Goal: Transaction & Acquisition: Purchase product/service

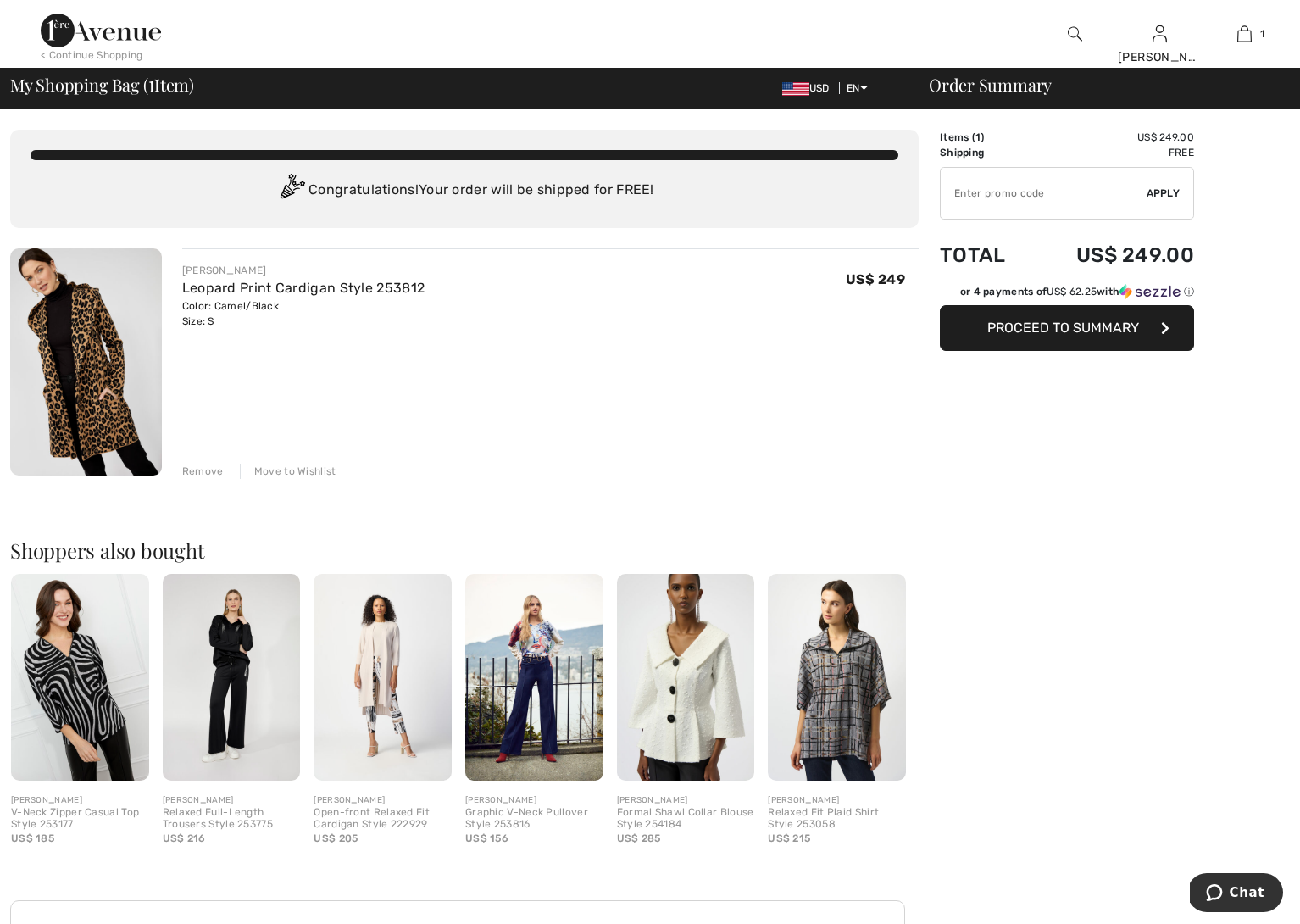
click at [372, 715] on img at bounding box center [383, 677] width 139 height 207
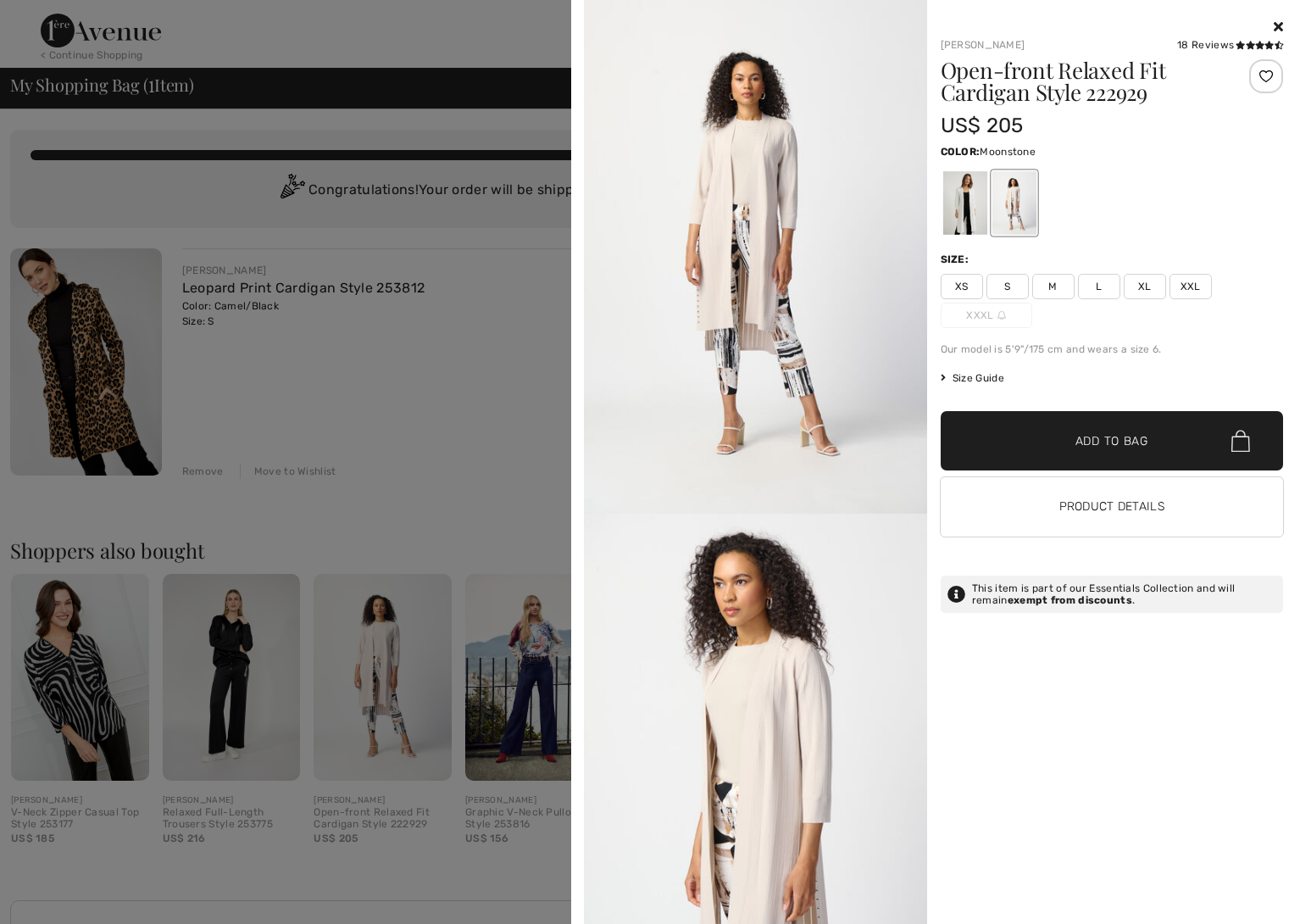
click at [314, 466] on div at bounding box center [650, 462] width 1300 height 924
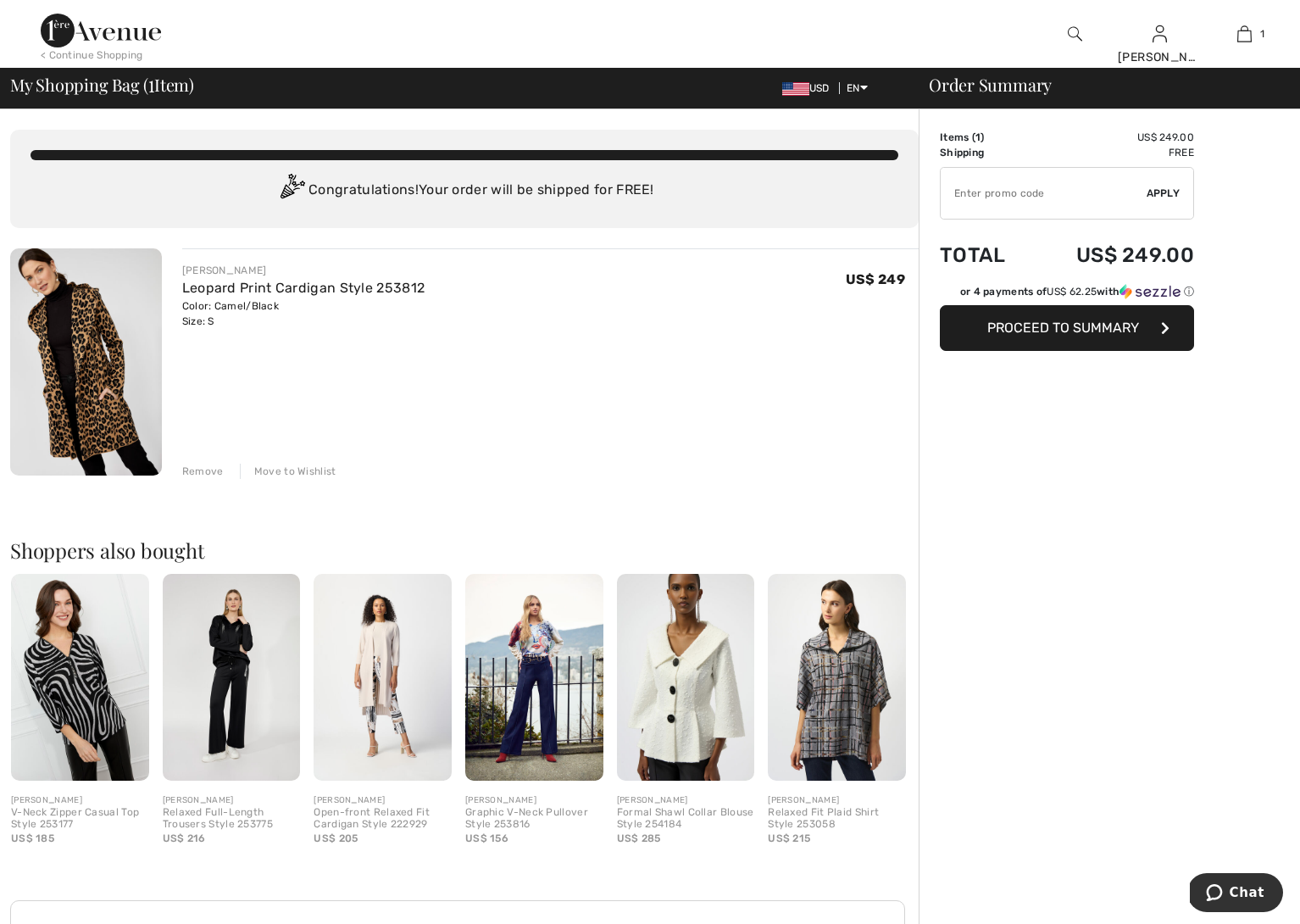
click at [1074, 34] on img at bounding box center [1075, 33] width 14 height 20
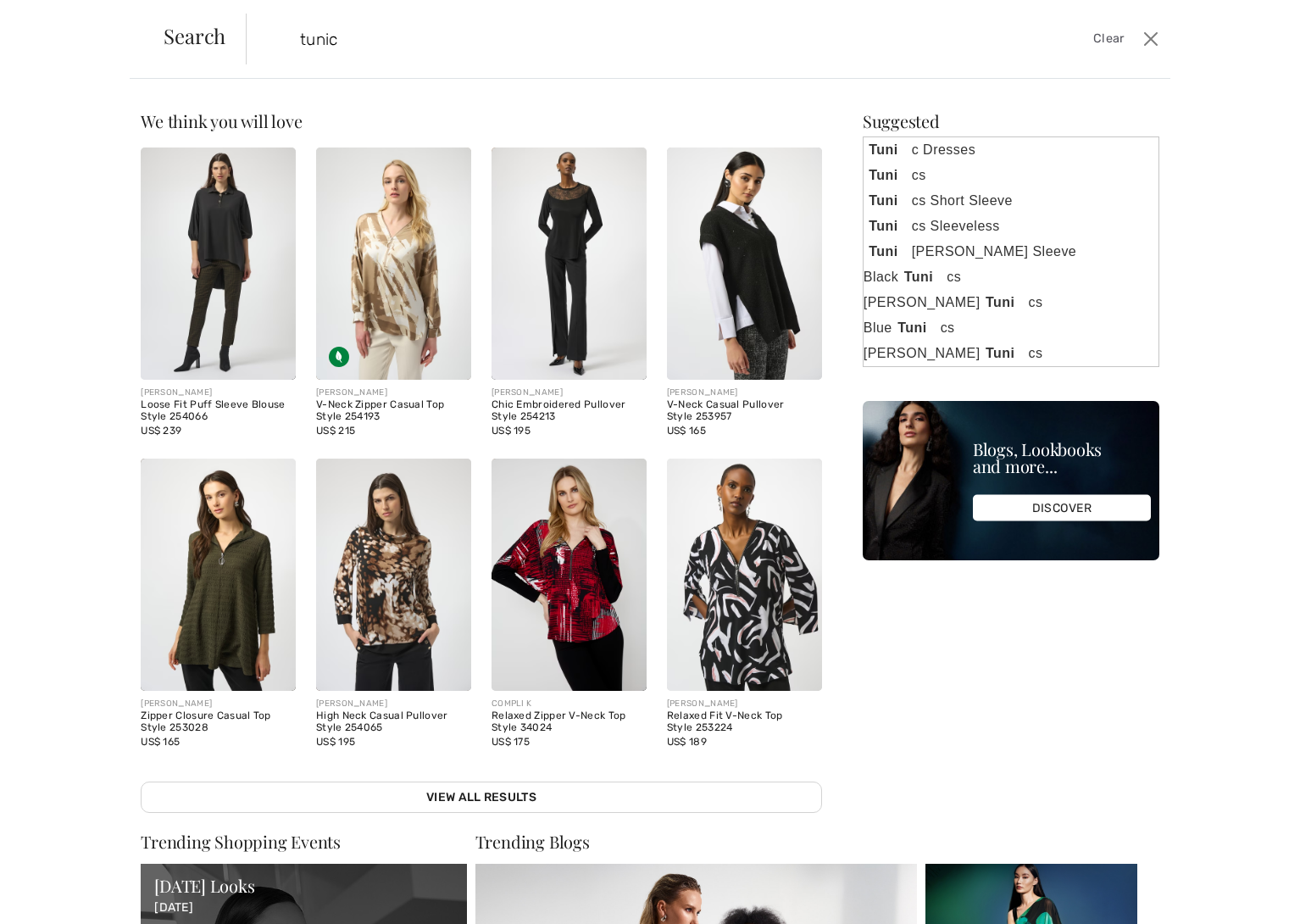
type input "tunic"
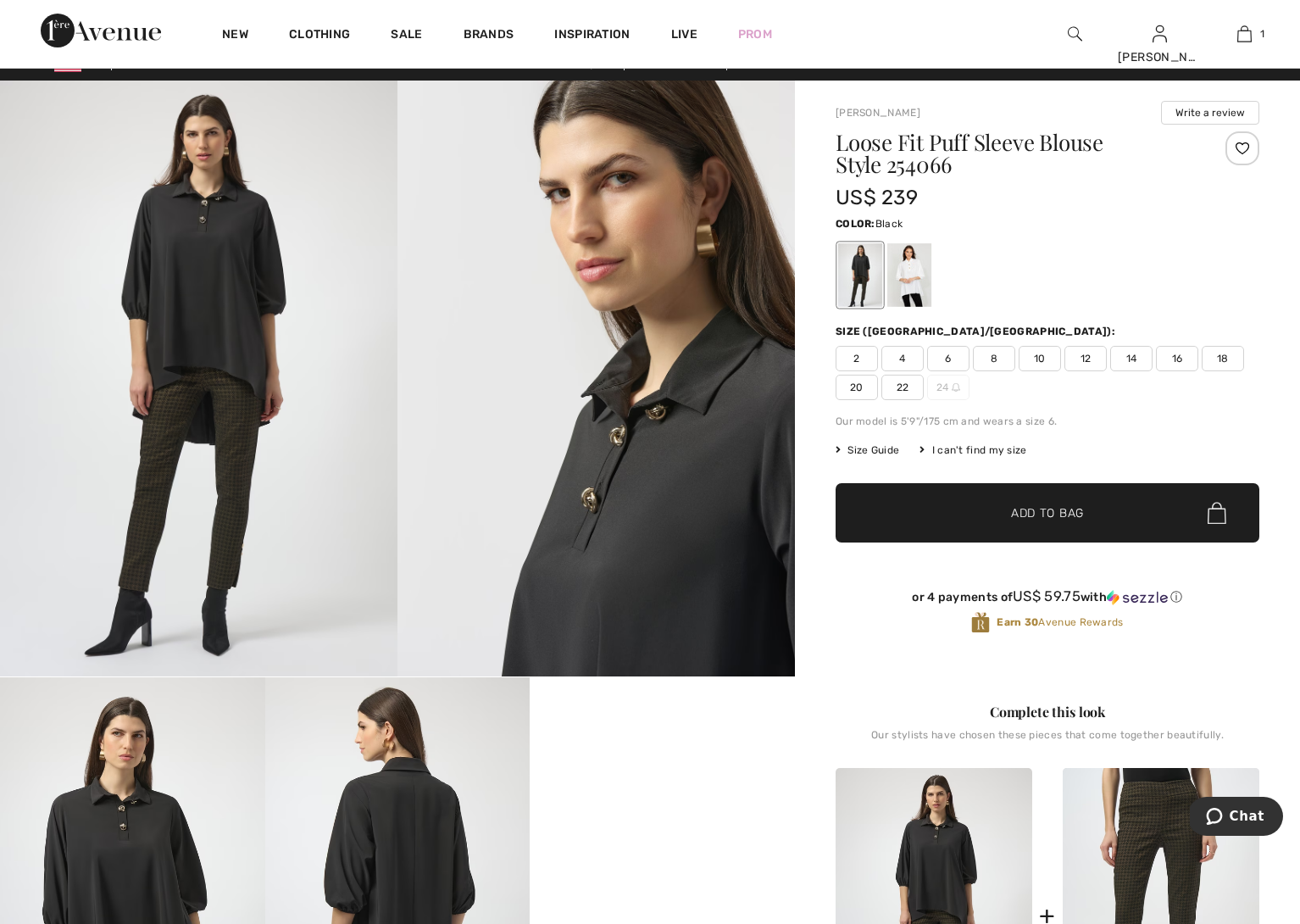
scroll to position [23, 0]
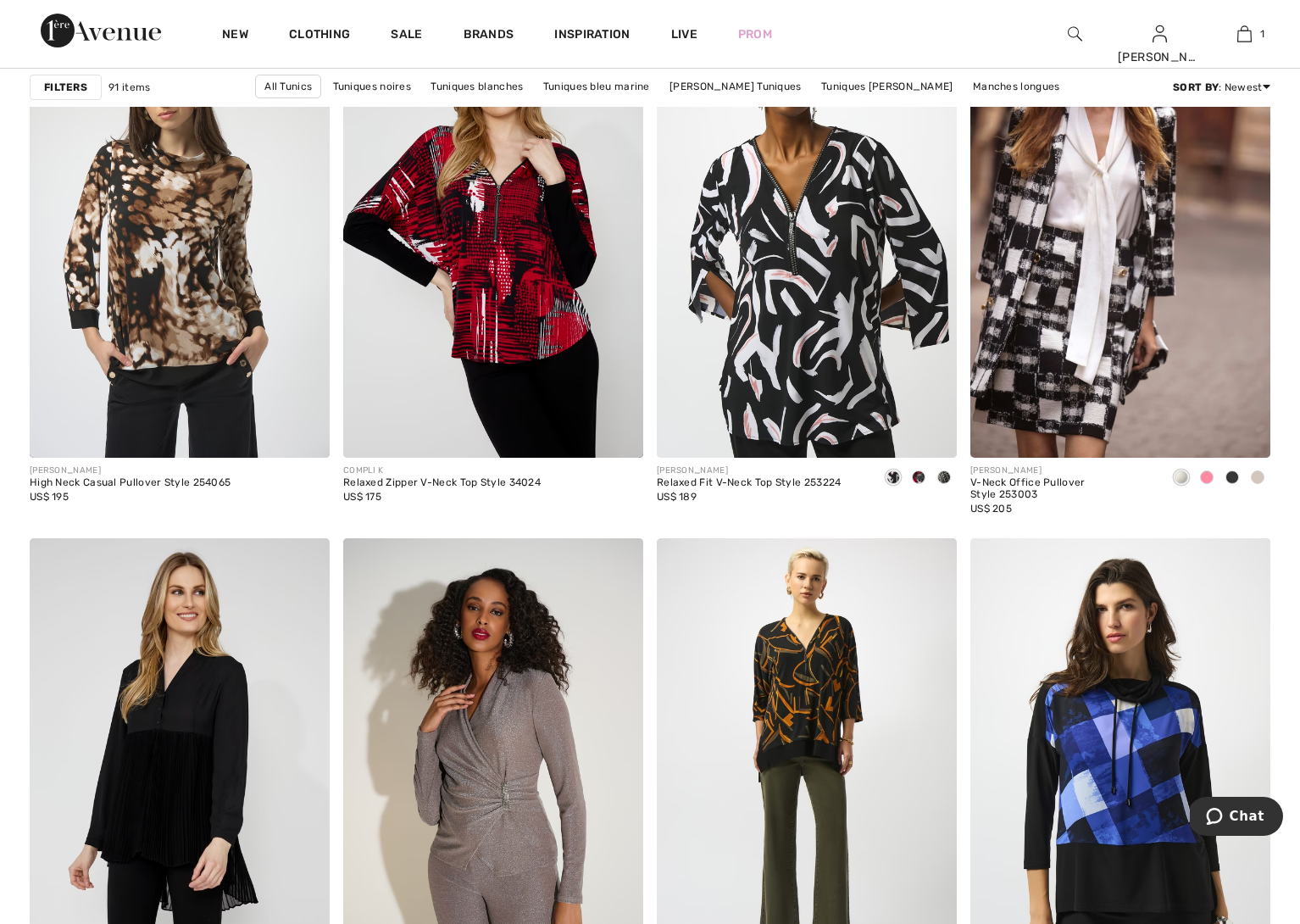
scroll to position [1329, 0]
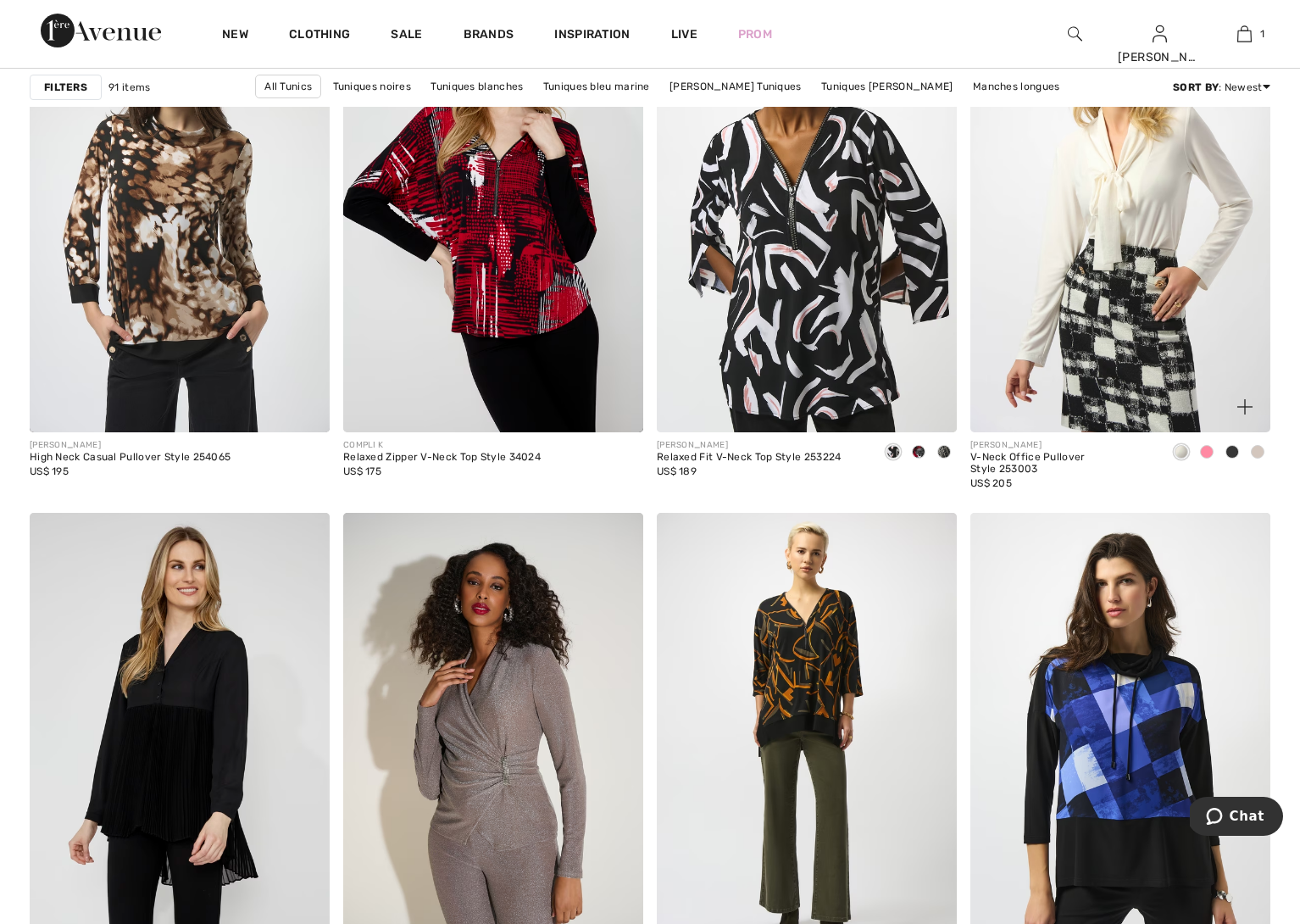
click at [1119, 299] on img at bounding box center [1120, 207] width 300 height 450
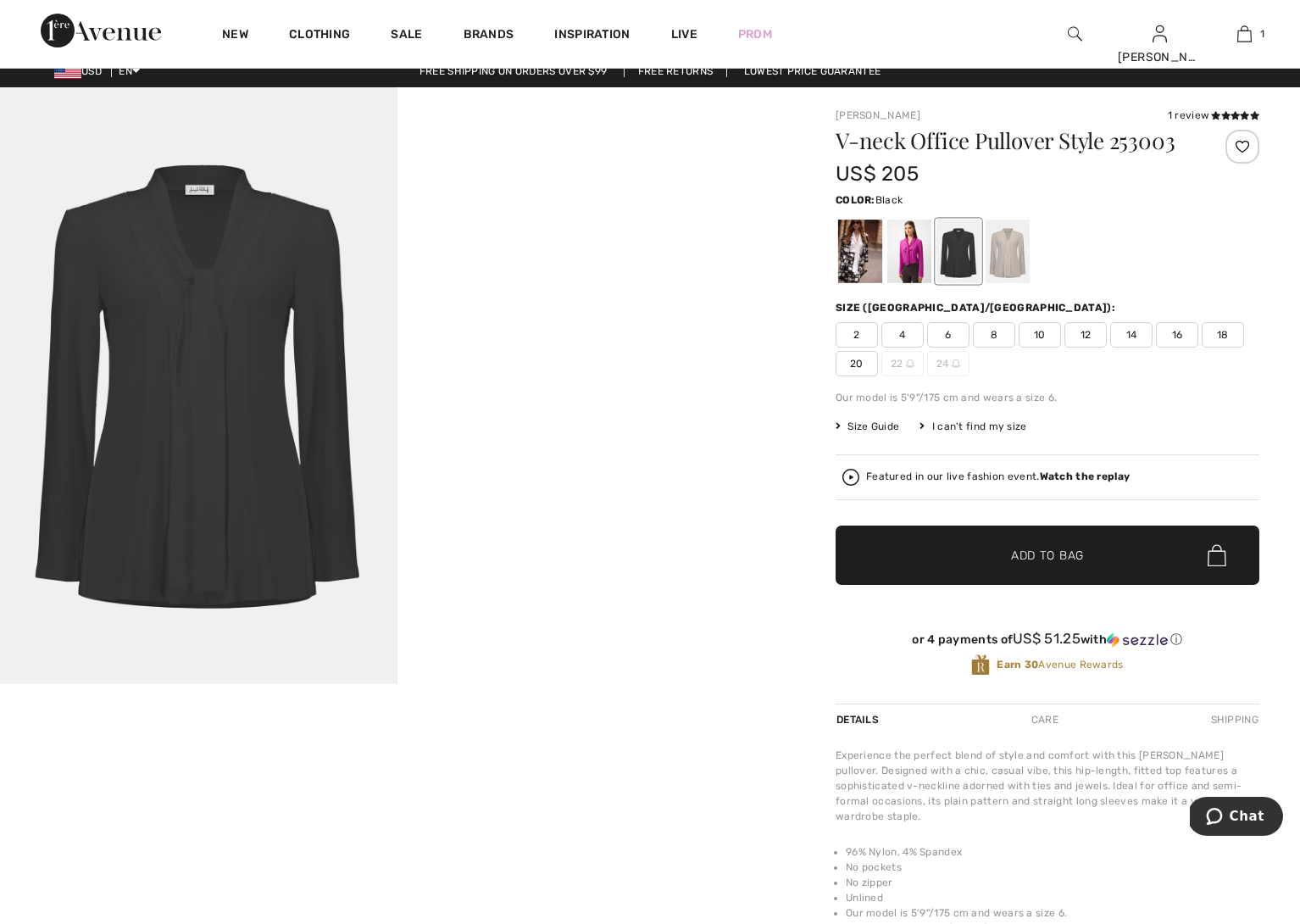
scroll to position [14, 0]
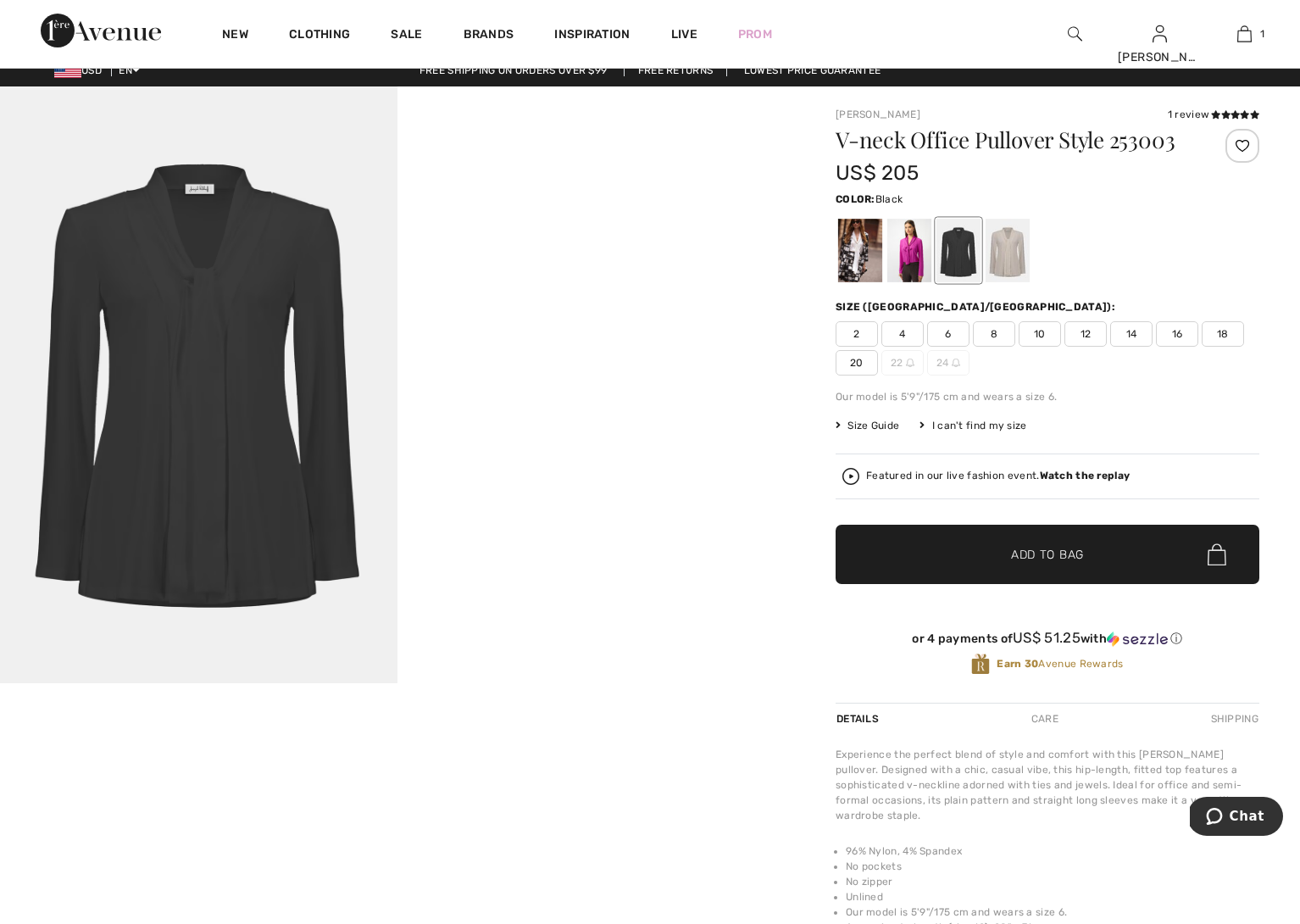
click at [961, 259] on div at bounding box center [958, 250] width 44 height 64
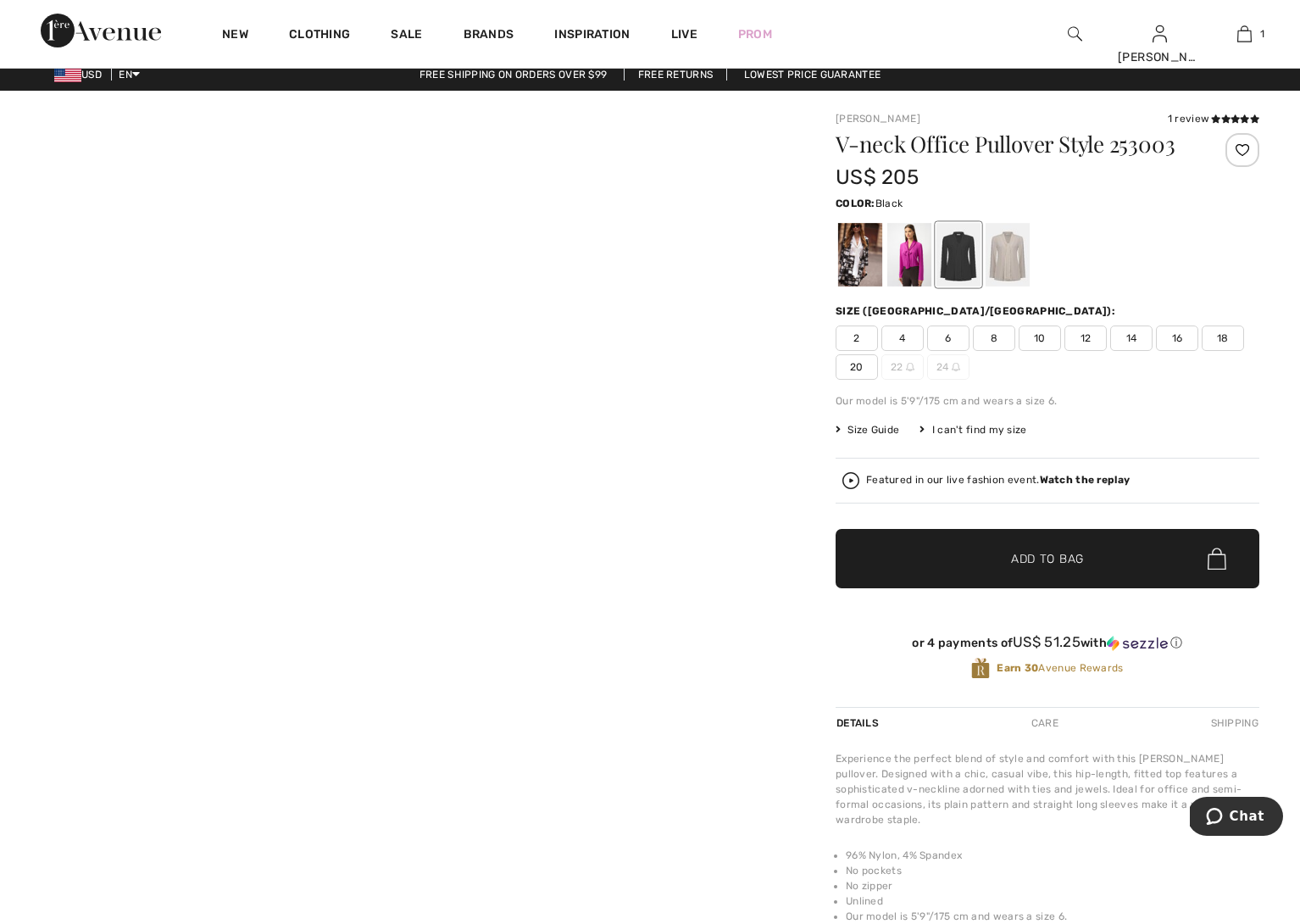
scroll to position [17, 0]
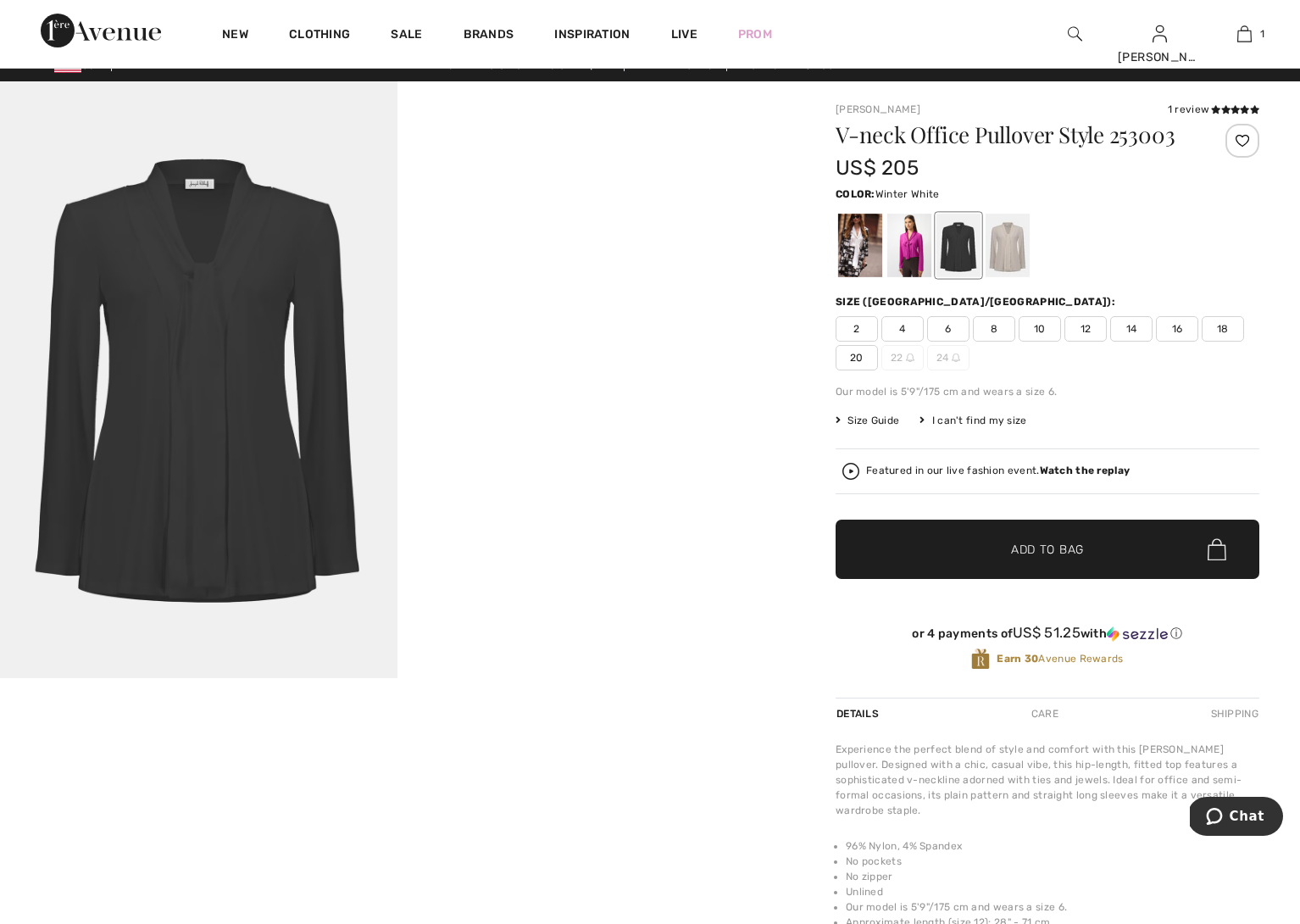
click at [860, 251] on div at bounding box center [860, 245] width 44 height 64
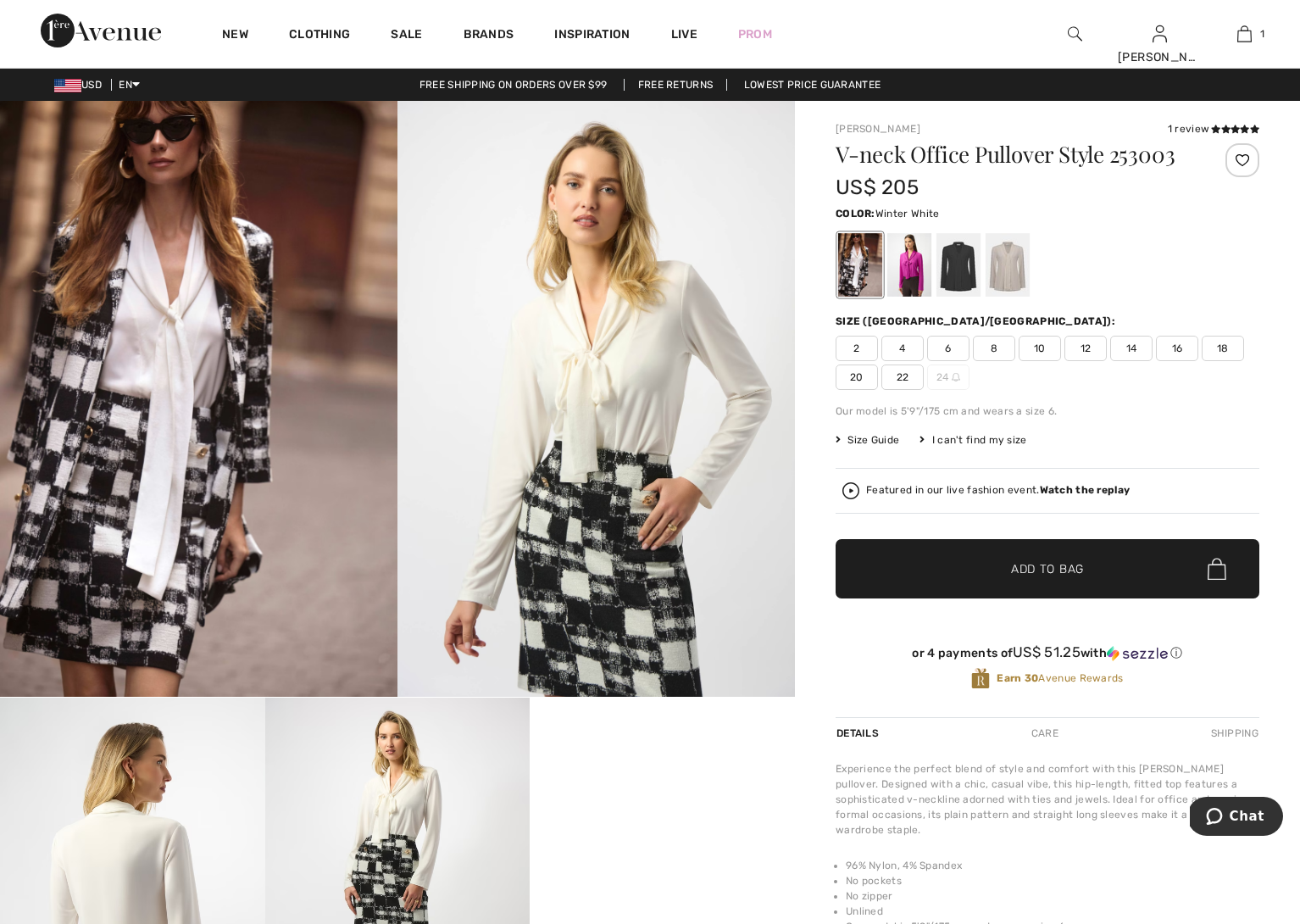
scroll to position [0, 0]
click at [920, 276] on div at bounding box center [909, 265] width 44 height 64
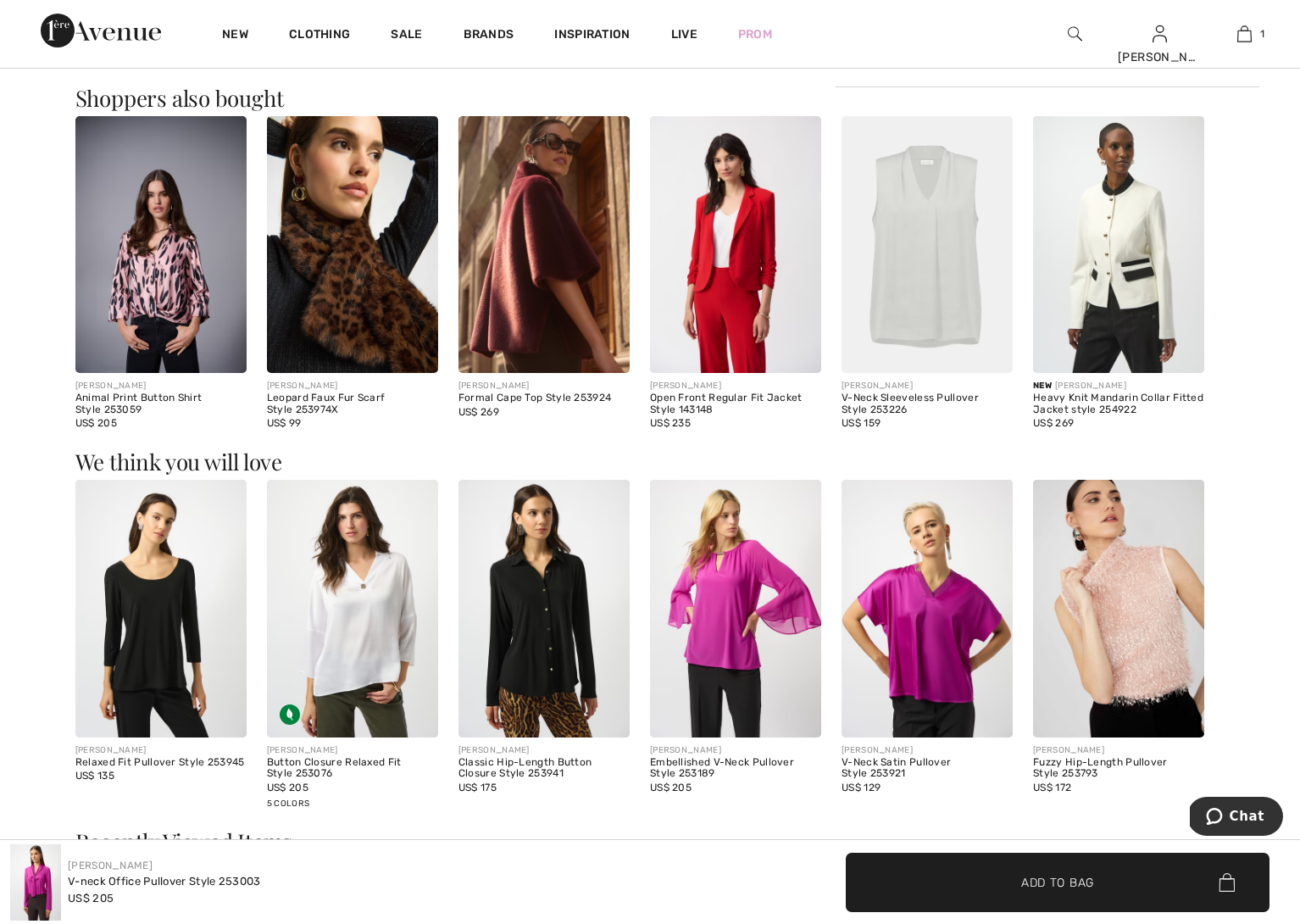
scroll to position [1084, 0]
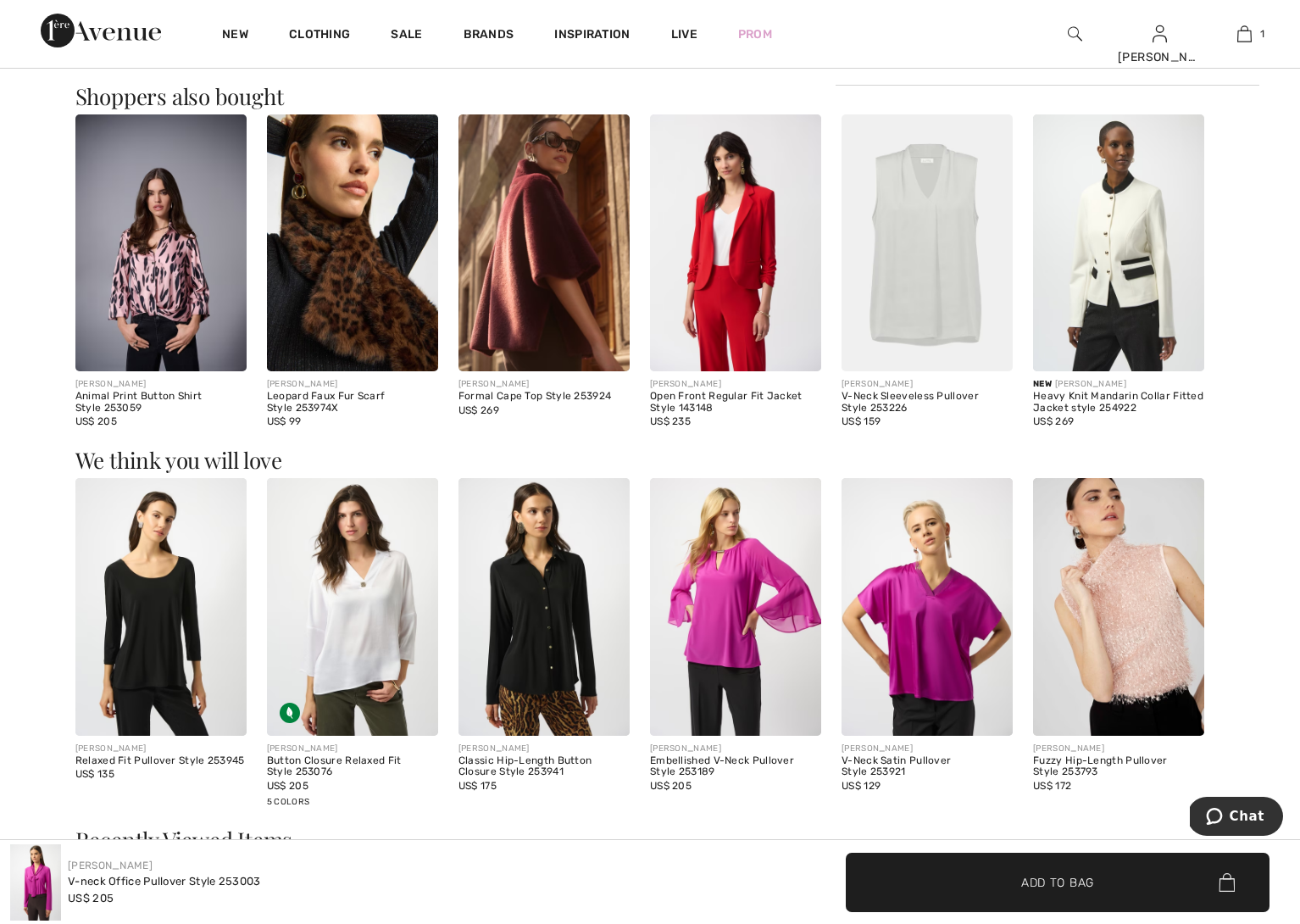
click at [159, 593] on img at bounding box center [160, 606] width 171 height 257
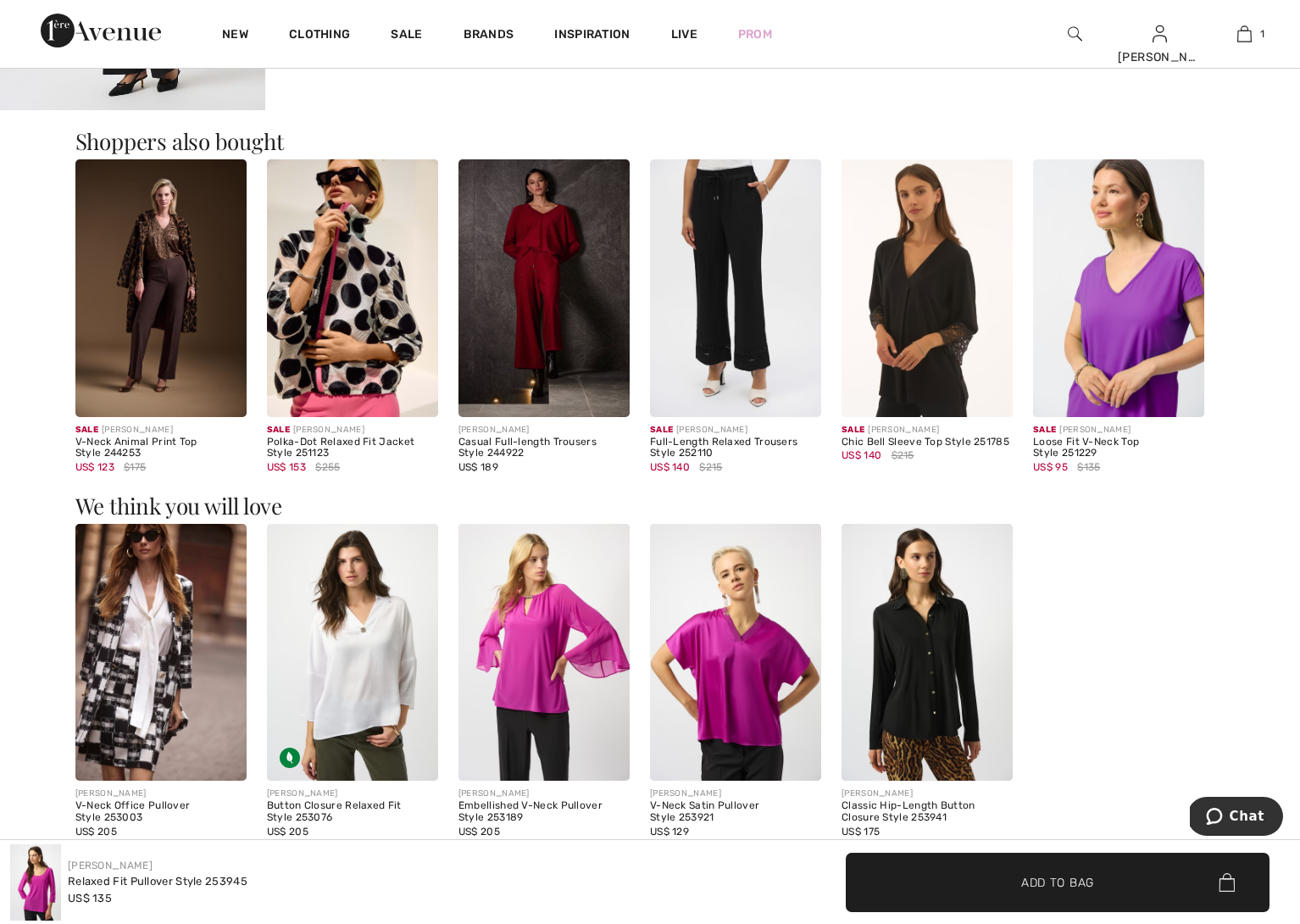
scroll to position [993, 0]
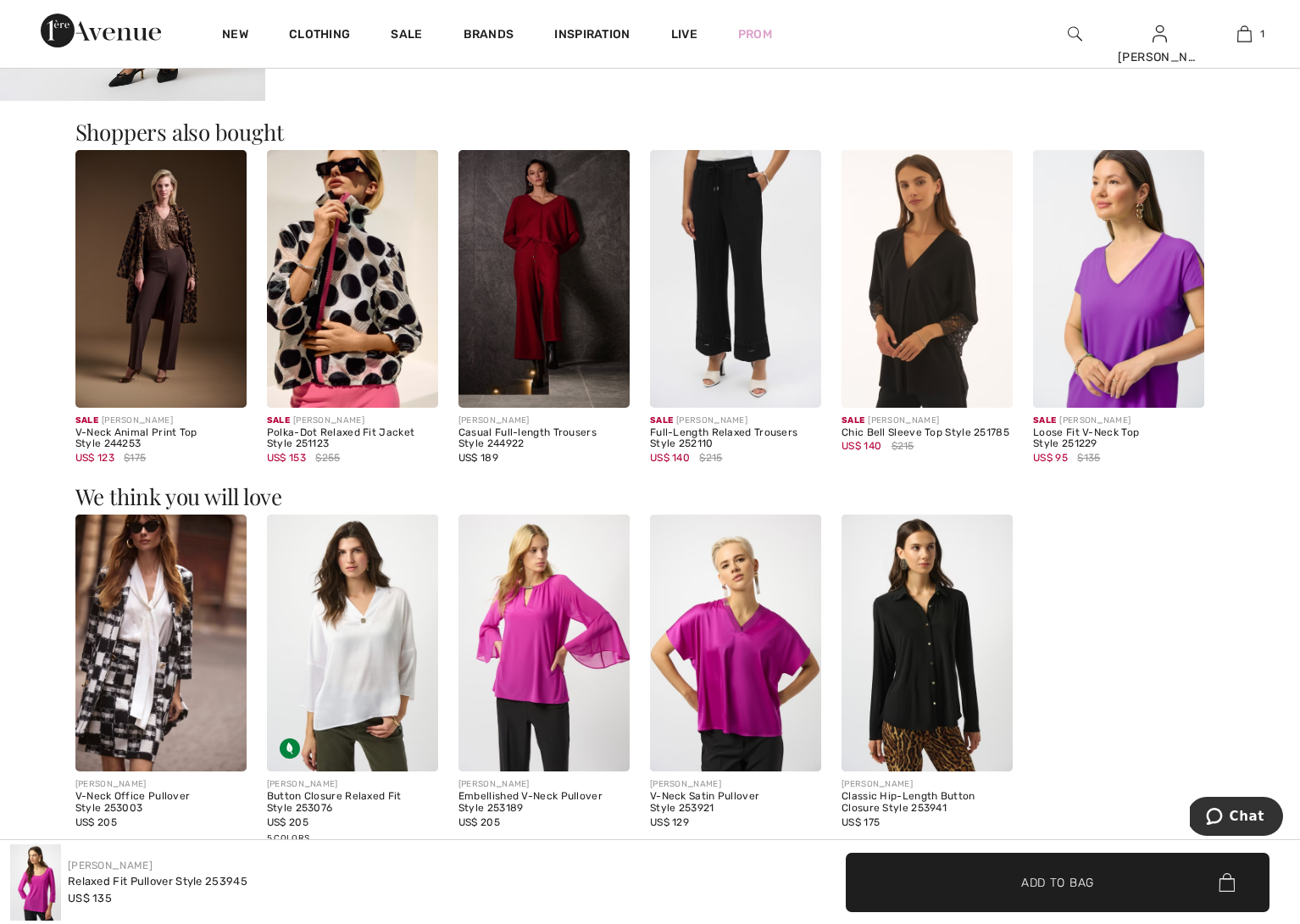
click at [153, 583] on img at bounding box center [160, 643] width 171 height 257
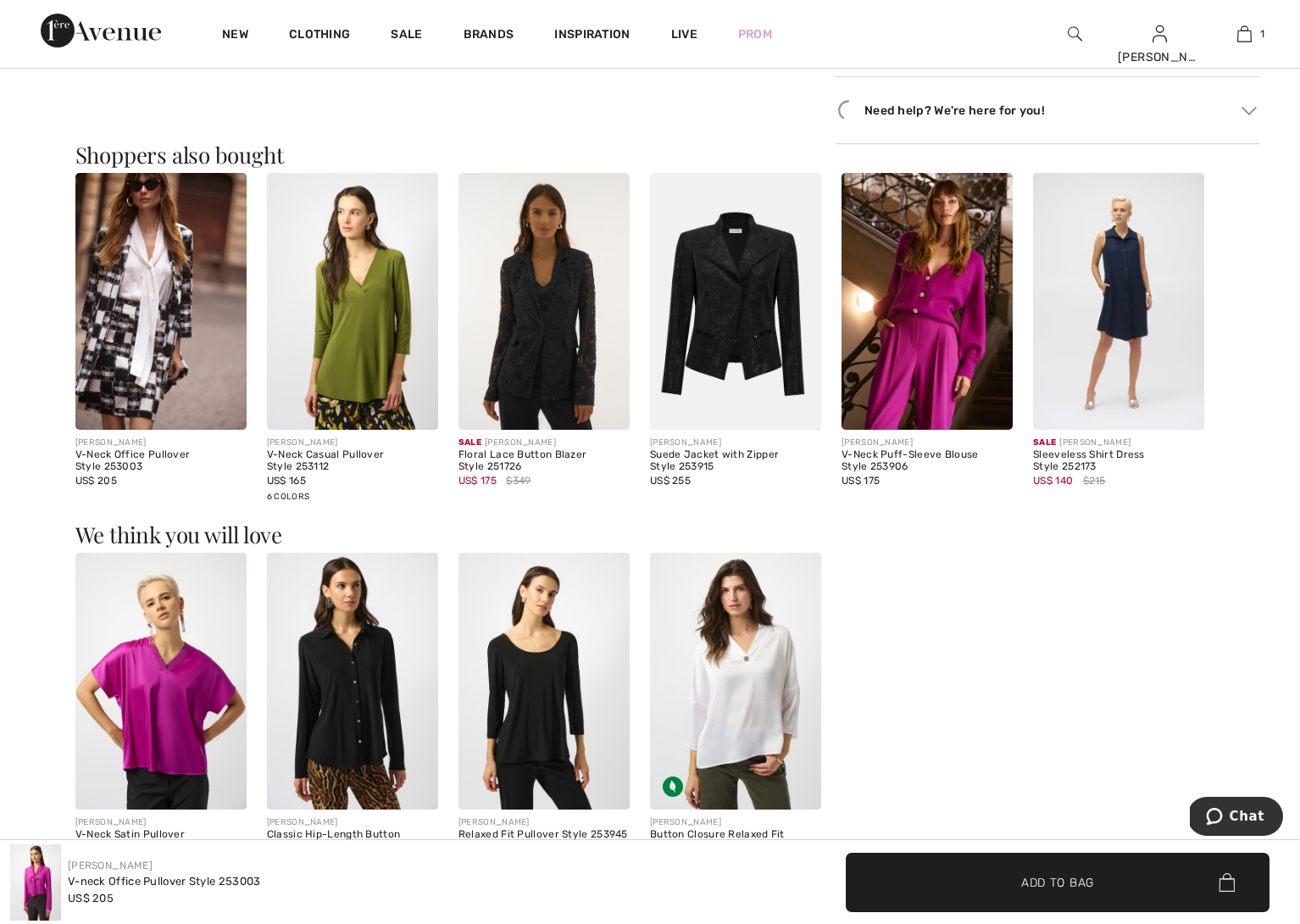
scroll to position [1521, 0]
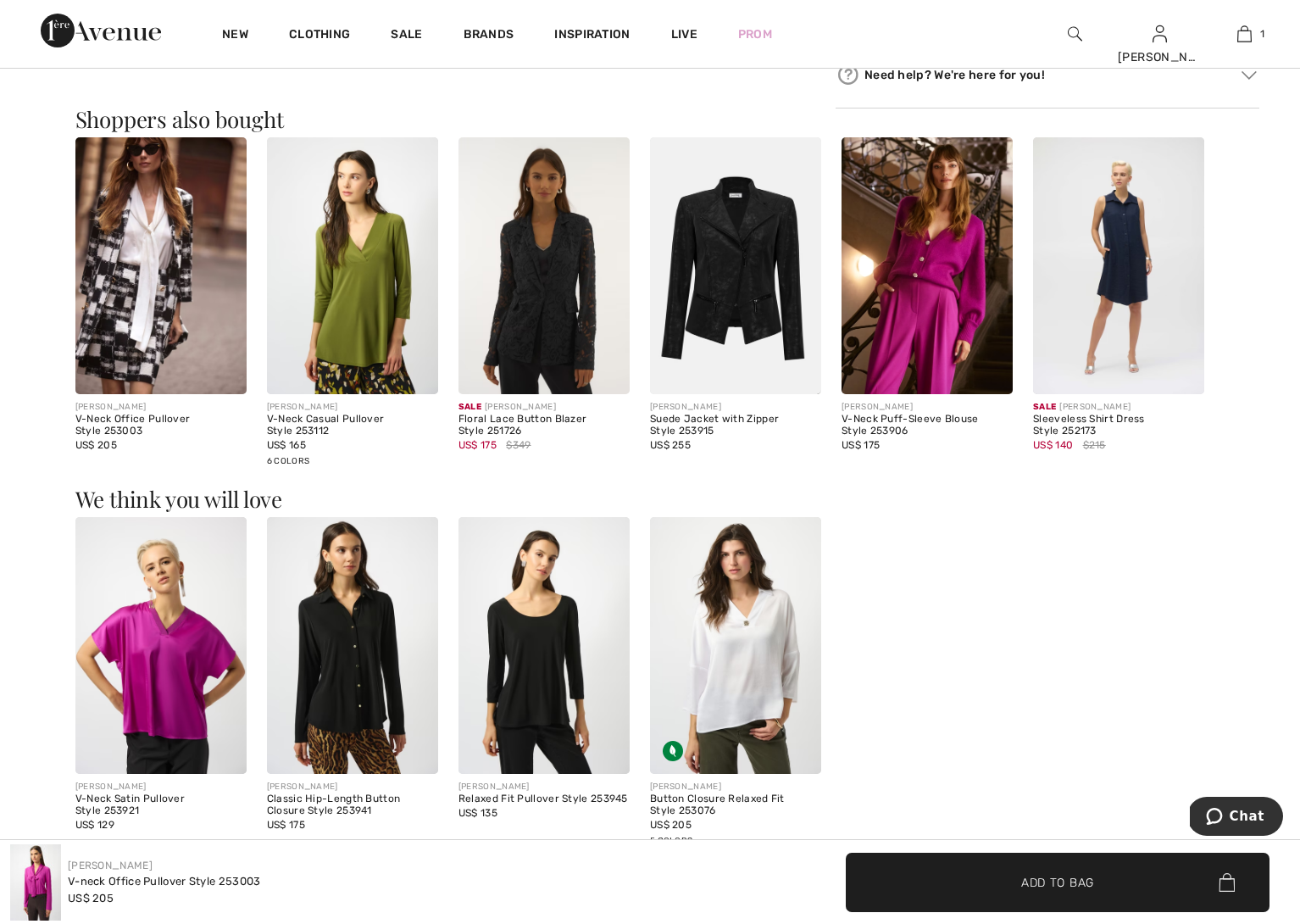
click at [537, 334] on img at bounding box center [543, 266] width 171 height 257
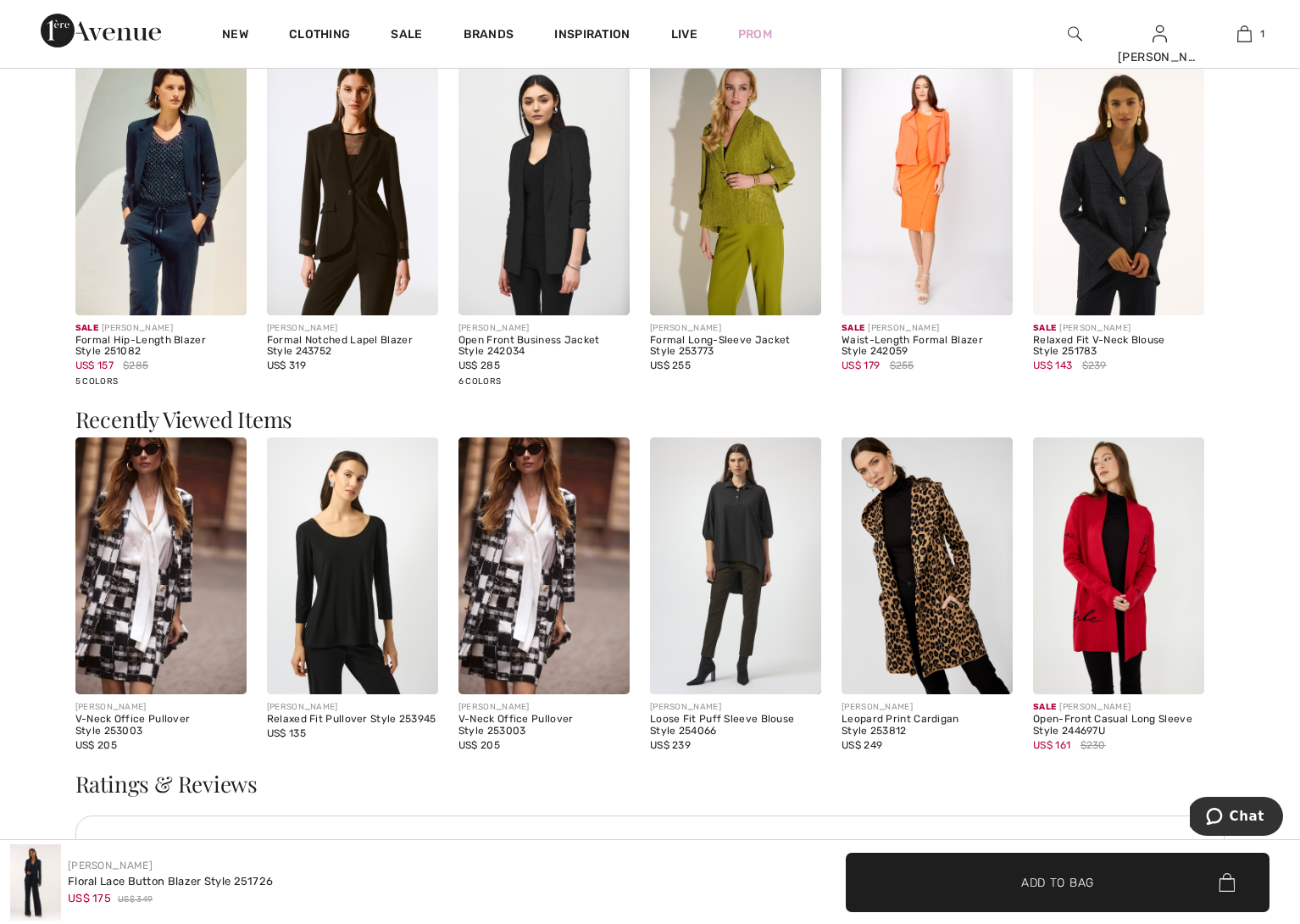
scroll to position [1590, 0]
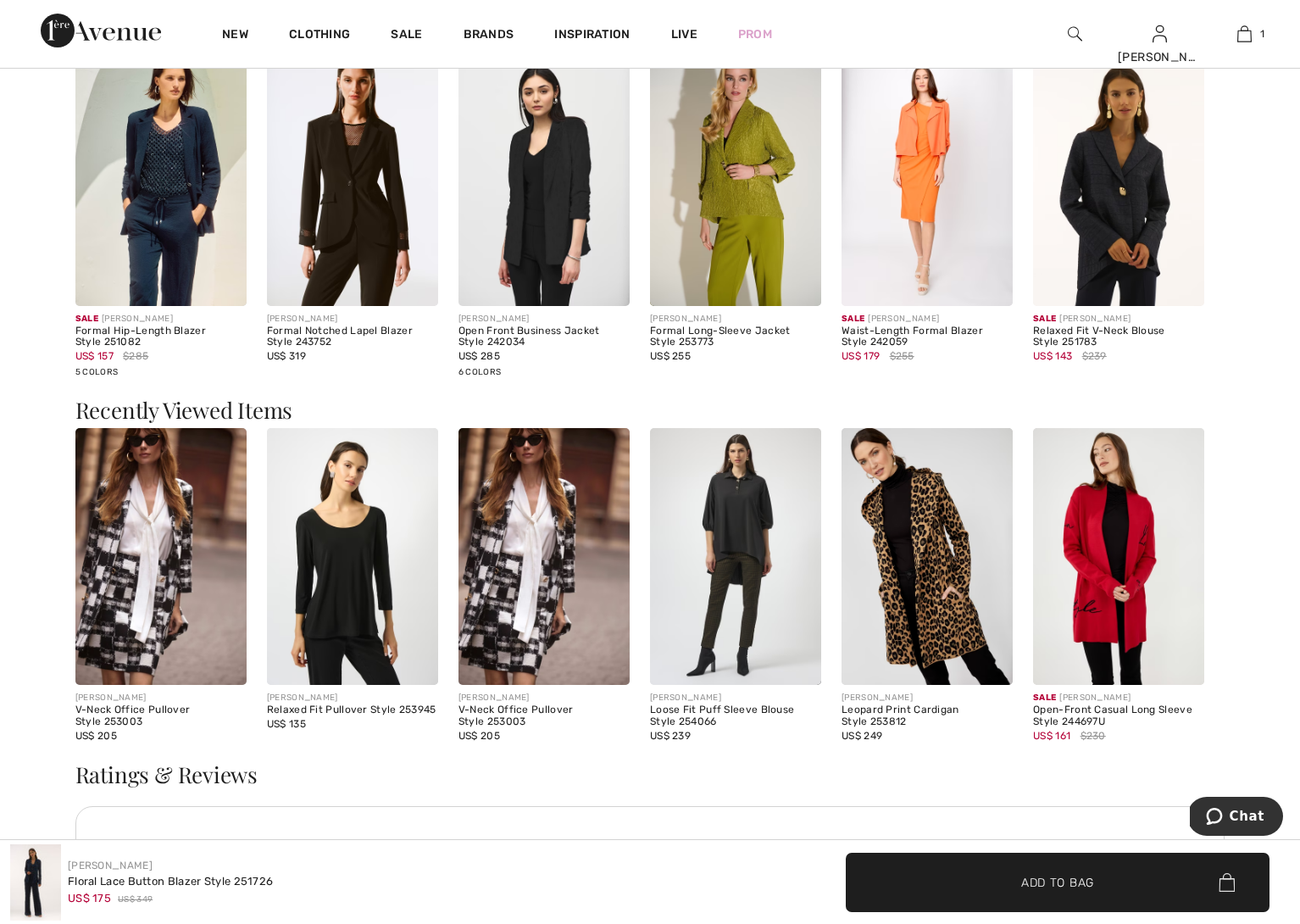
click at [918, 558] on img at bounding box center [927, 556] width 171 height 257
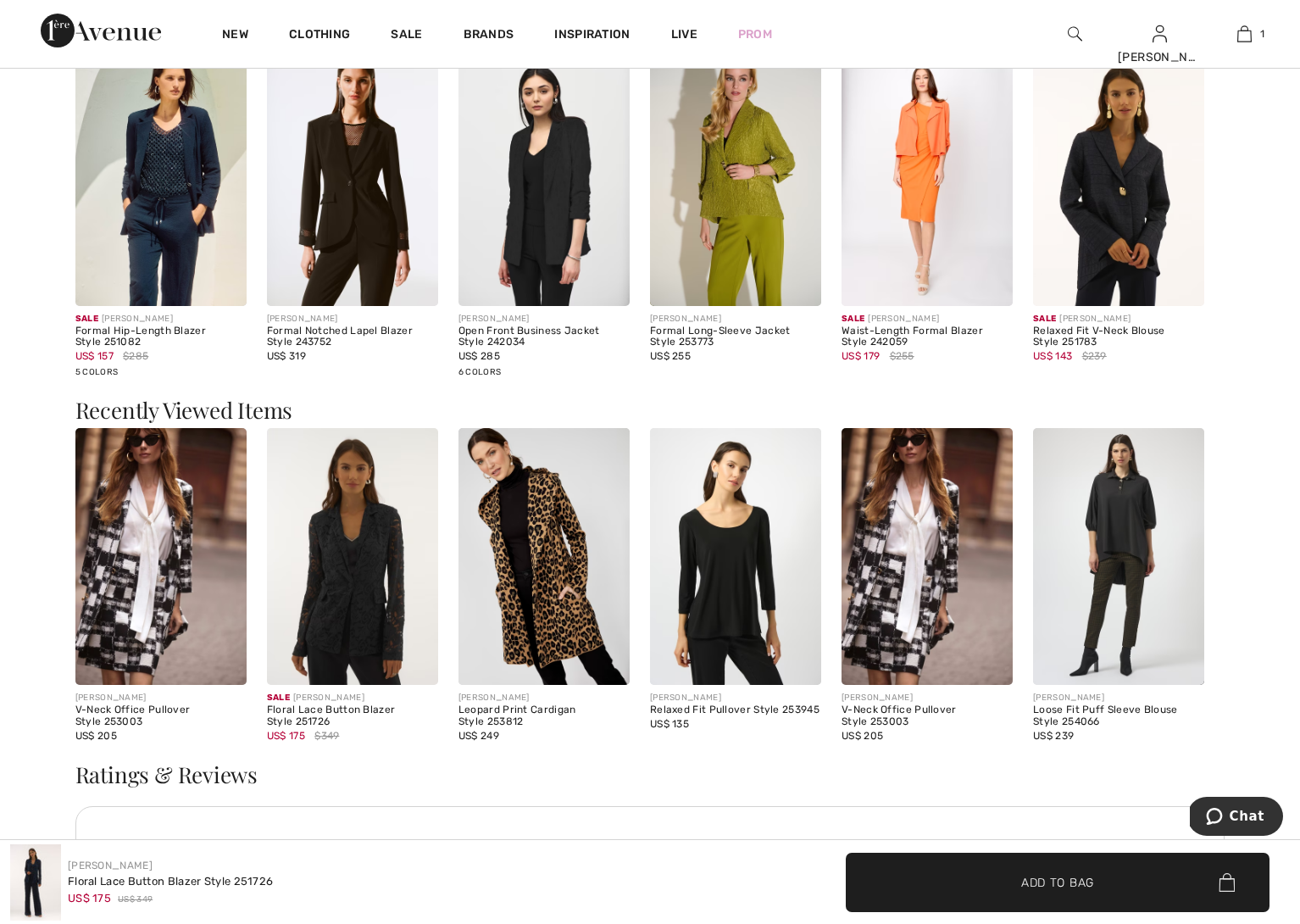
click at [899, 543] on img at bounding box center [927, 556] width 171 height 257
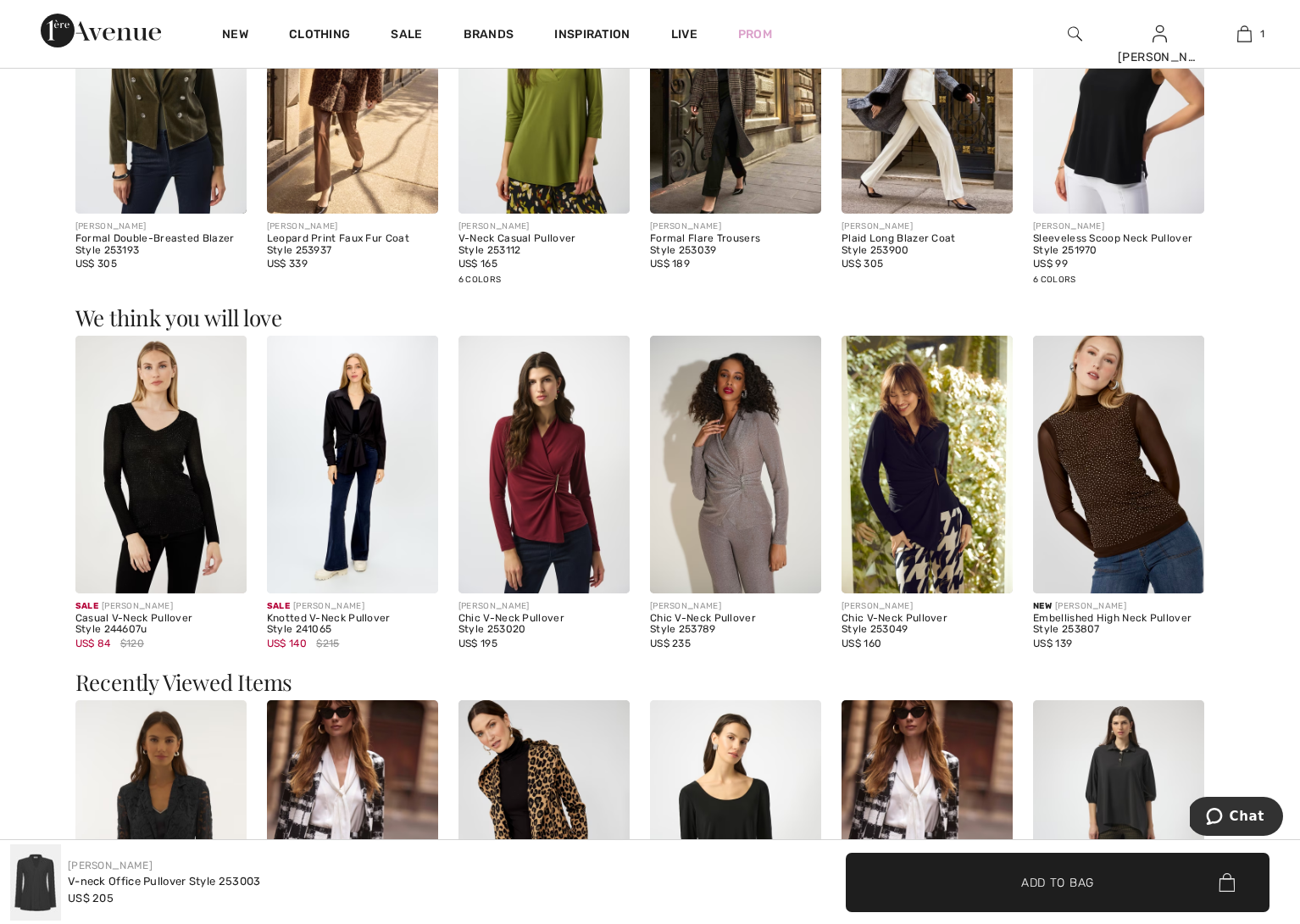
scroll to position [1308, 0]
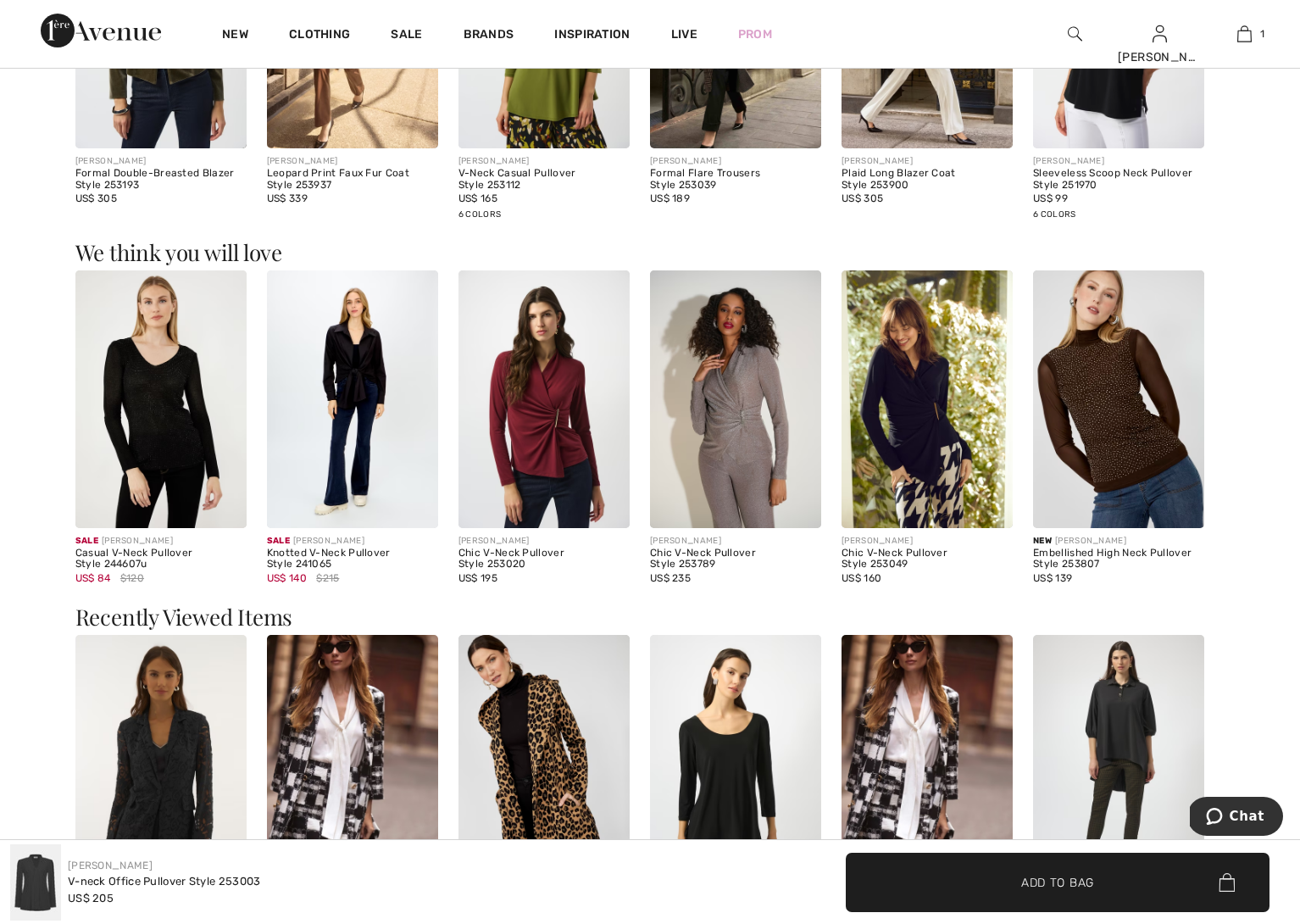
click at [907, 435] on img at bounding box center [927, 398] width 171 height 257
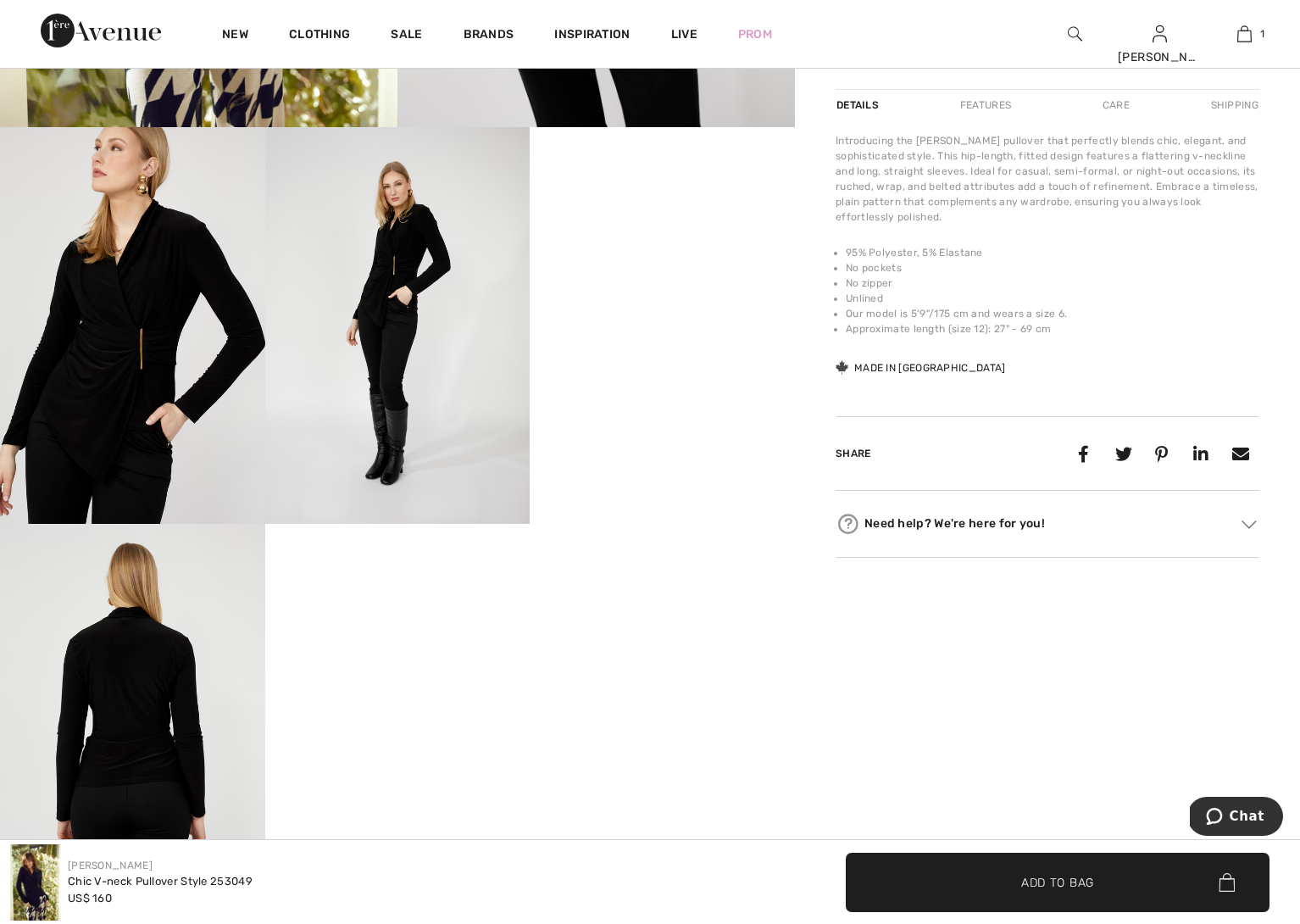
scroll to position [571, 0]
click at [668, 259] on video "Your browser does not support the video tag." at bounding box center [662, 193] width 266 height 132
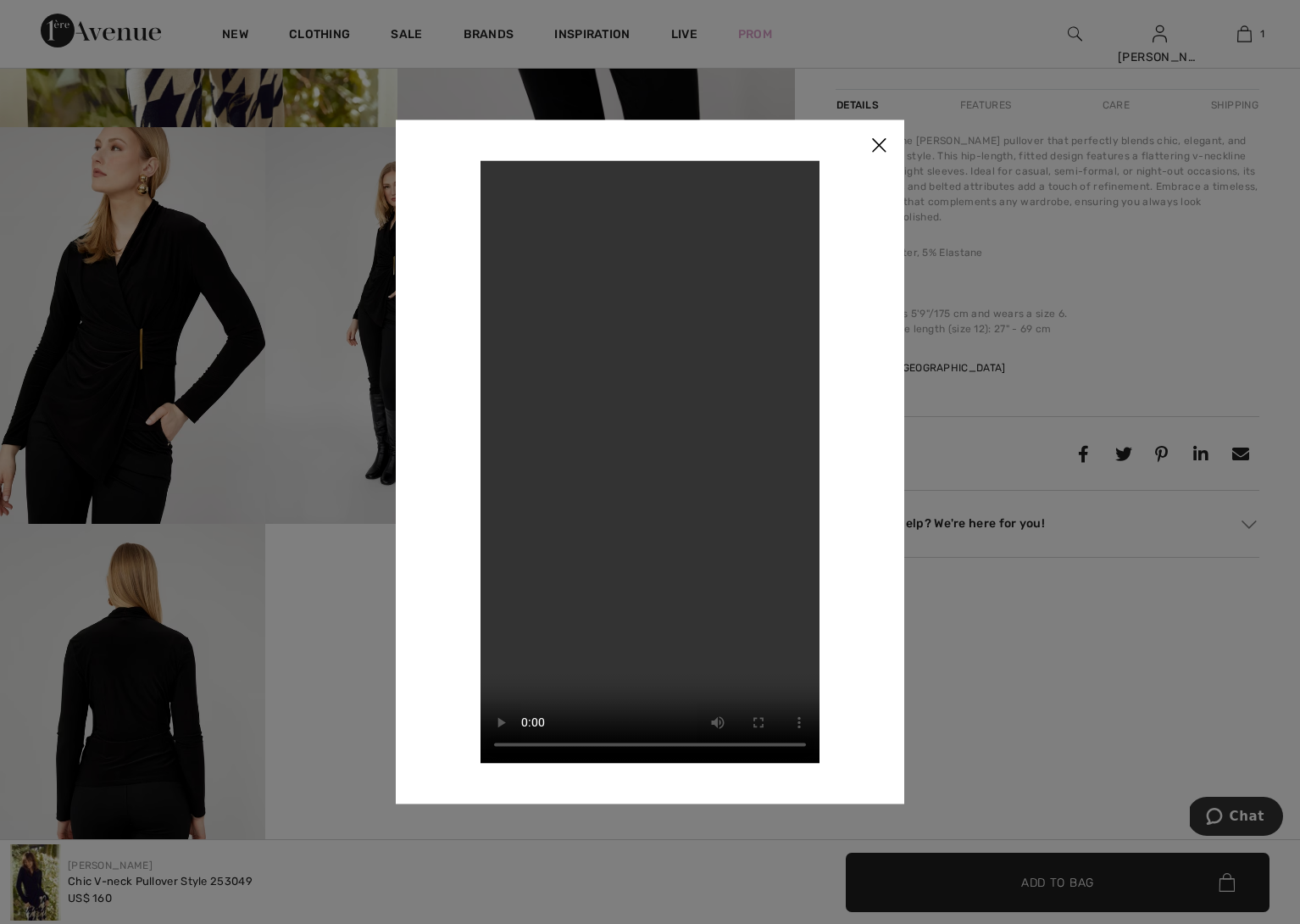
click at [118, 703] on div at bounding box center [650, 462] width 1300 height 924
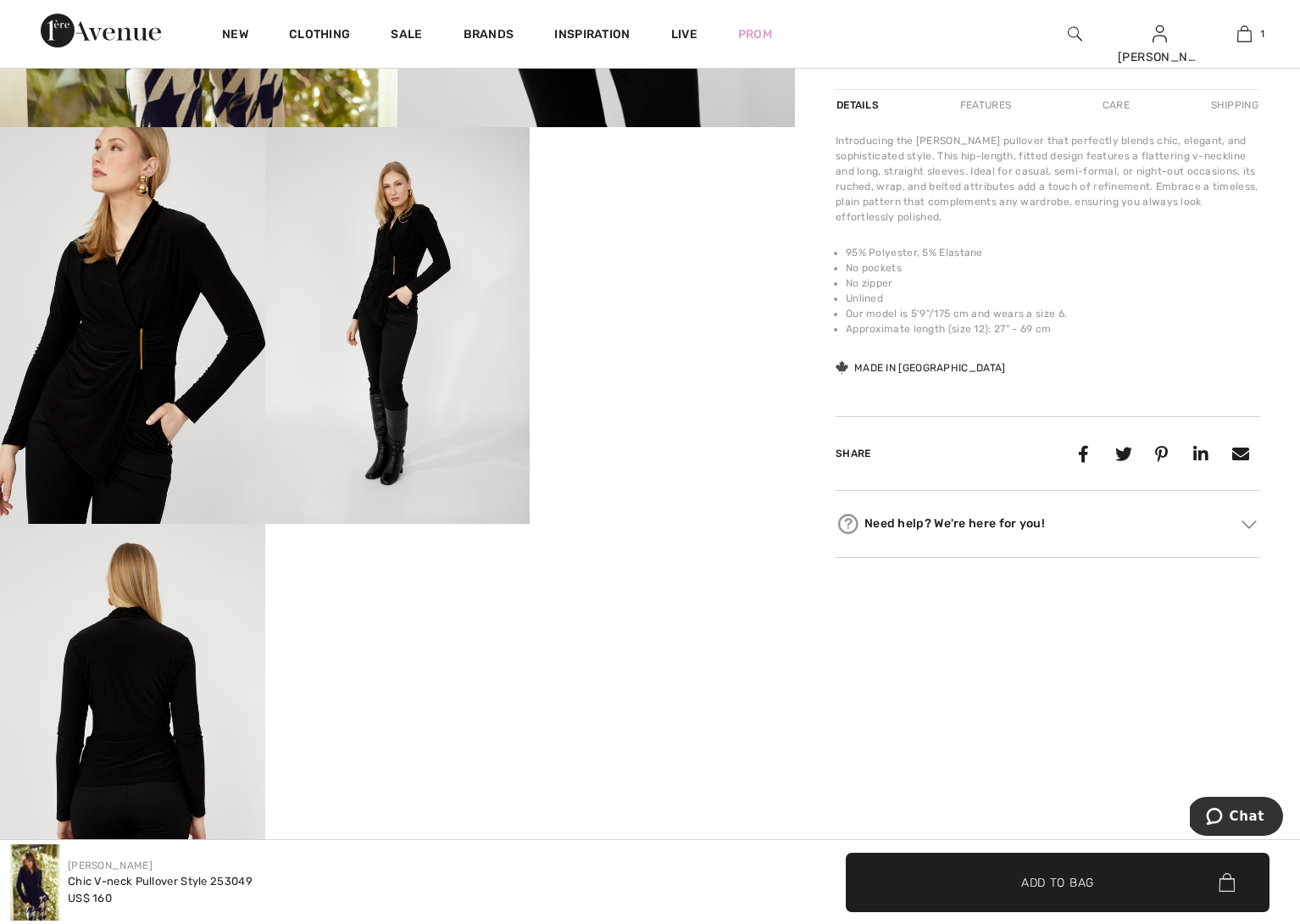
click at [118, 703] on img at bounding box center [132, 721] width 266 height 397
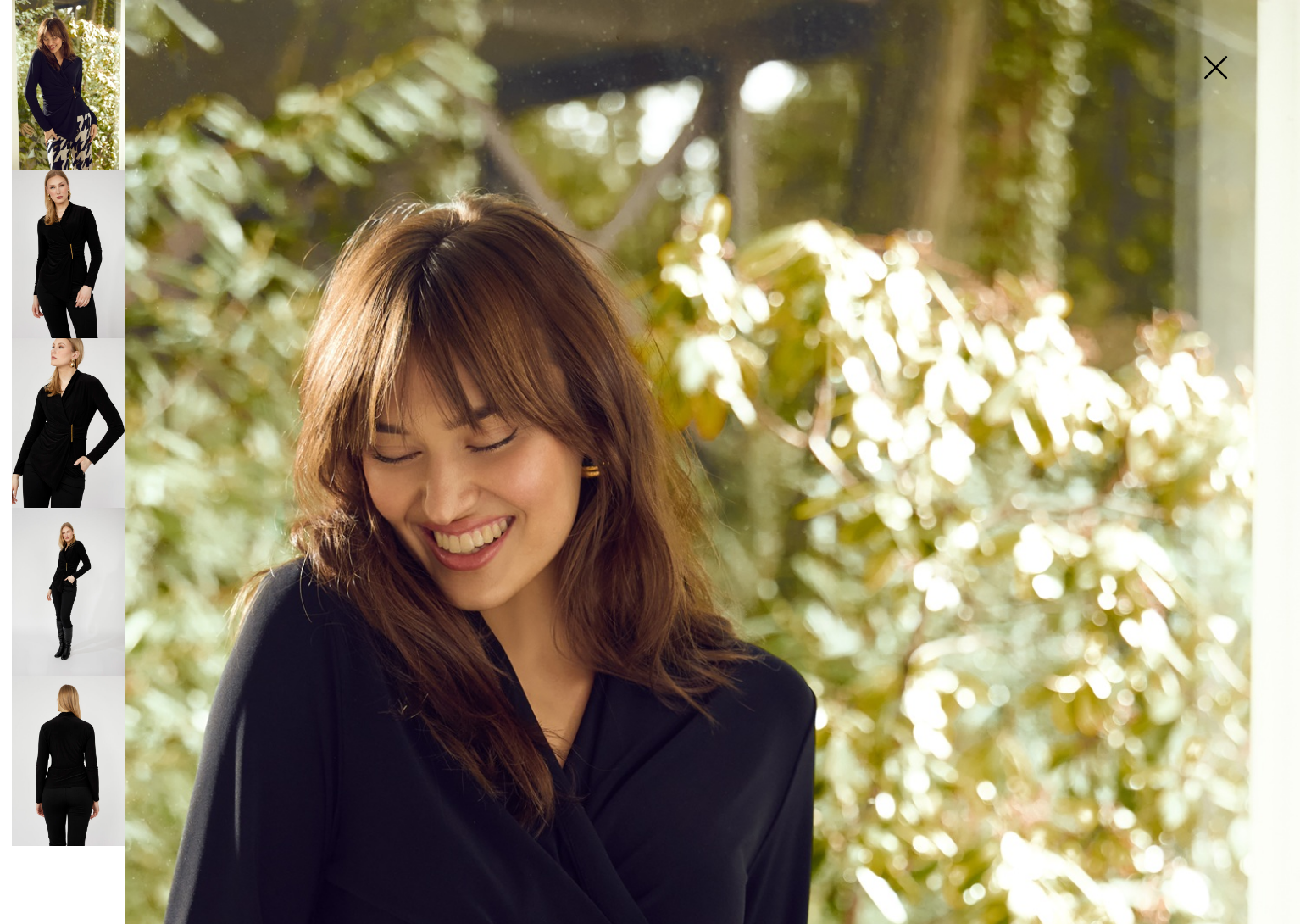
scroll to position [0, 0]
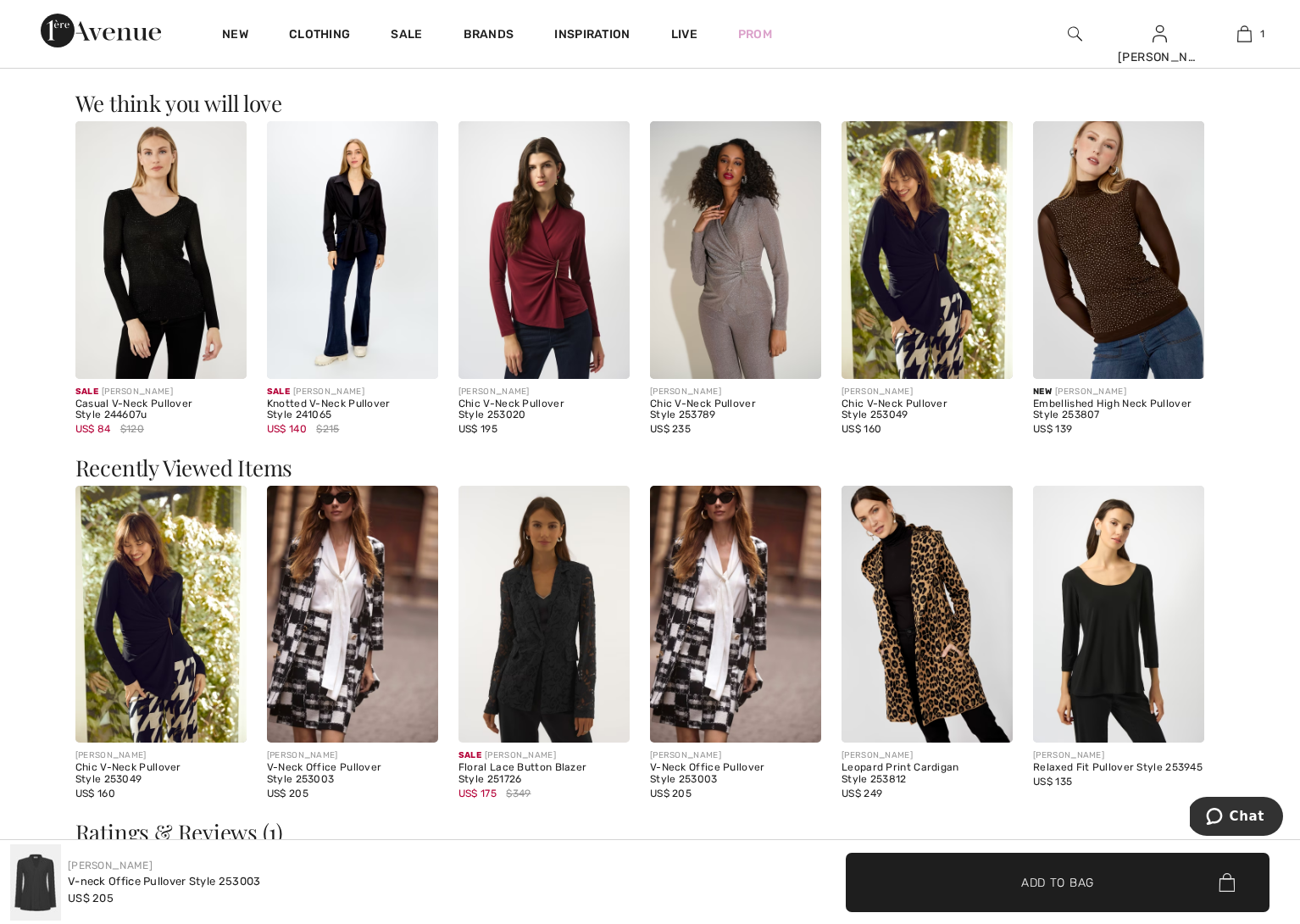
scroll to position [1461, 0]
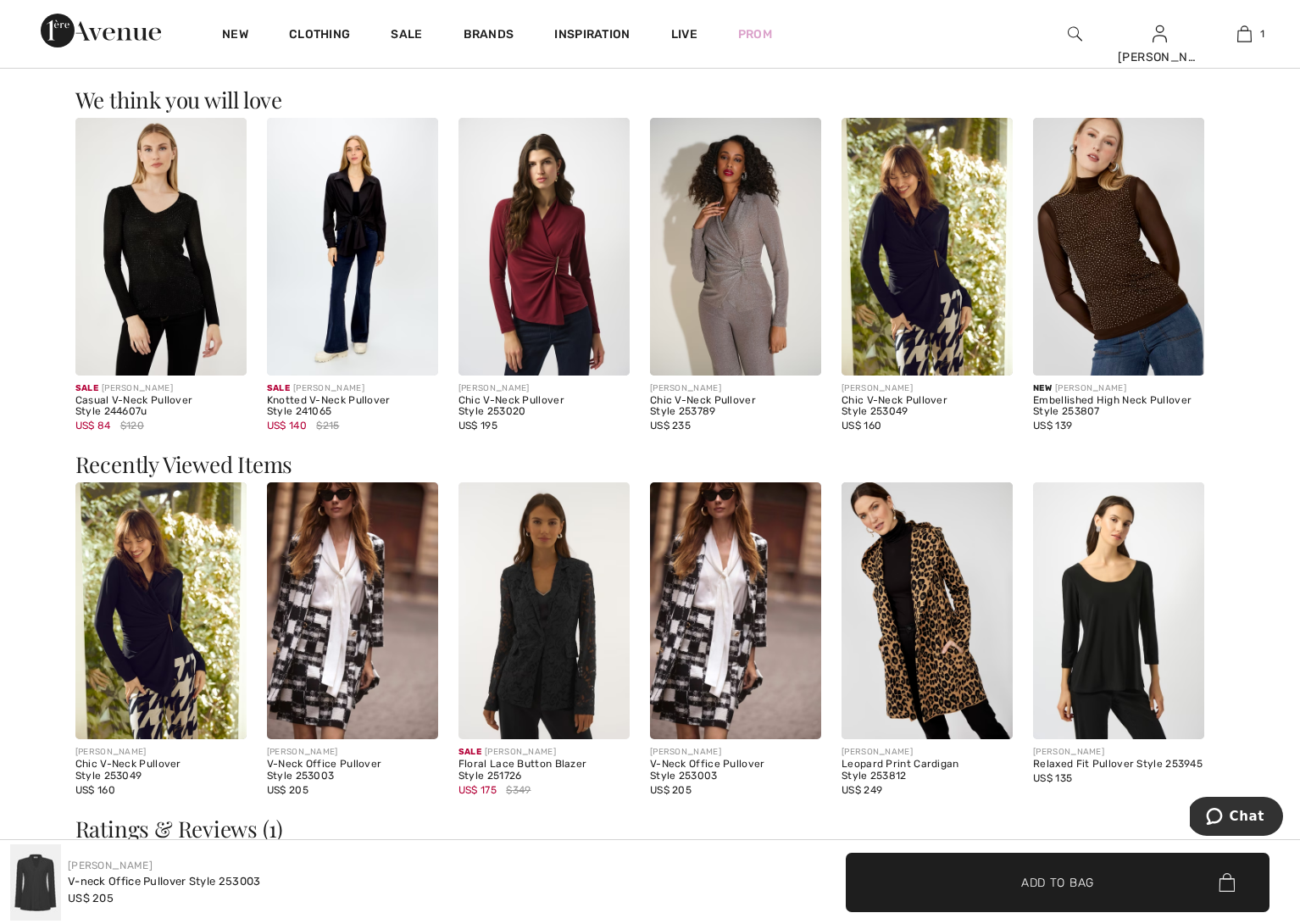
click at [540, 662] on img at bounding box center [543, 610] width 171 height 257
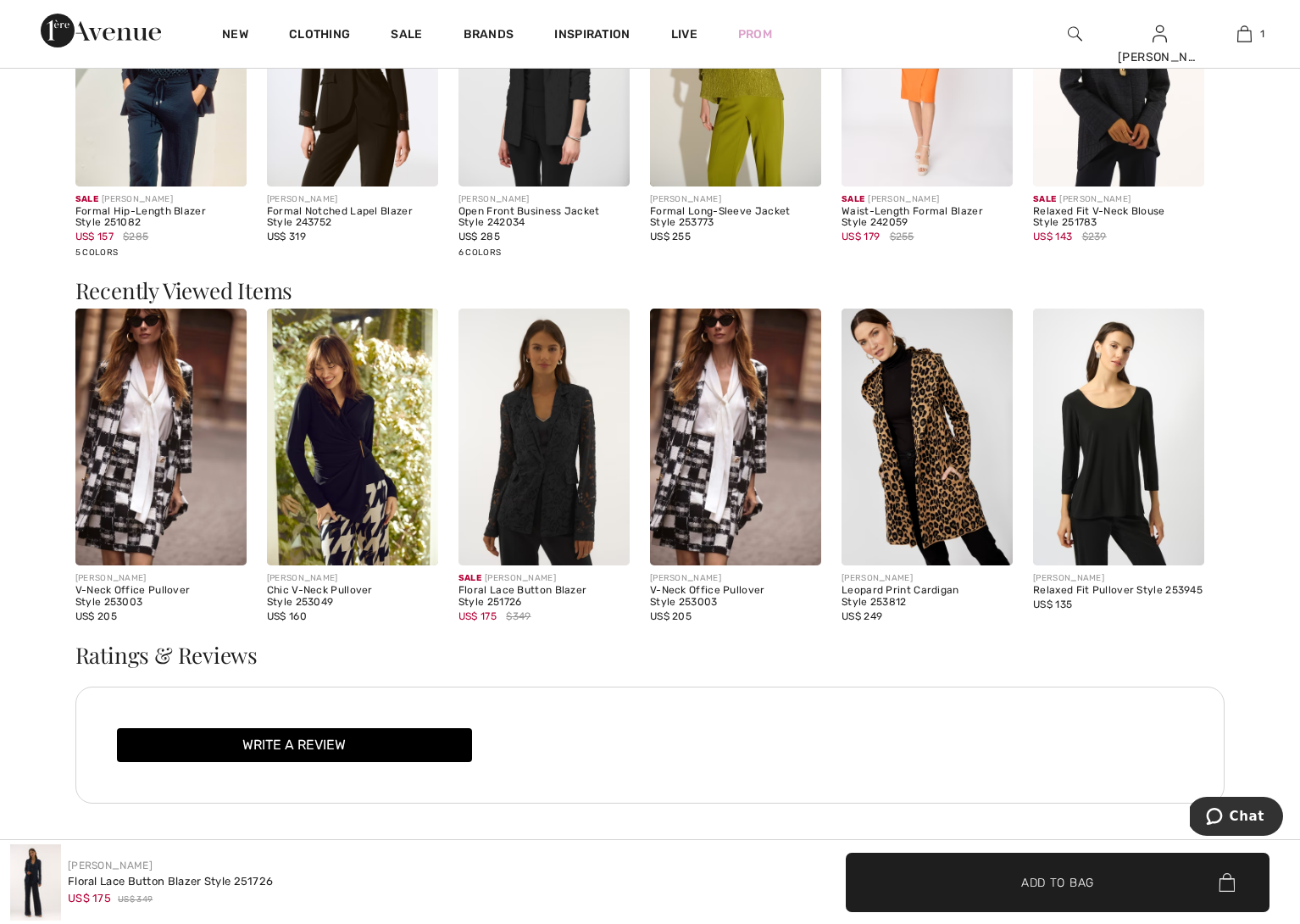
scroll to position [1721, 0]
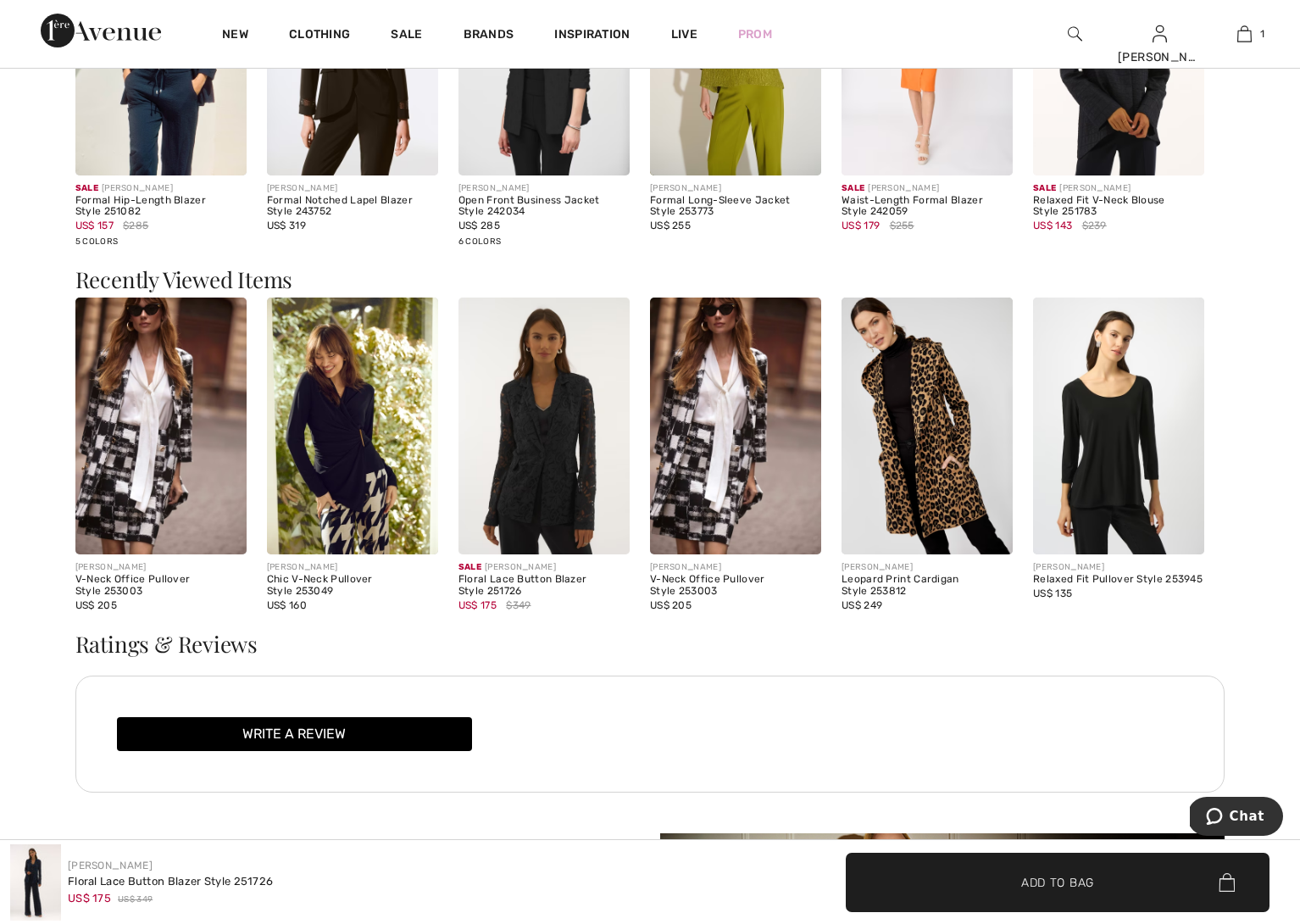
click at [1119, 473] on img at bounding box center [1118, 425] width 171 height 257
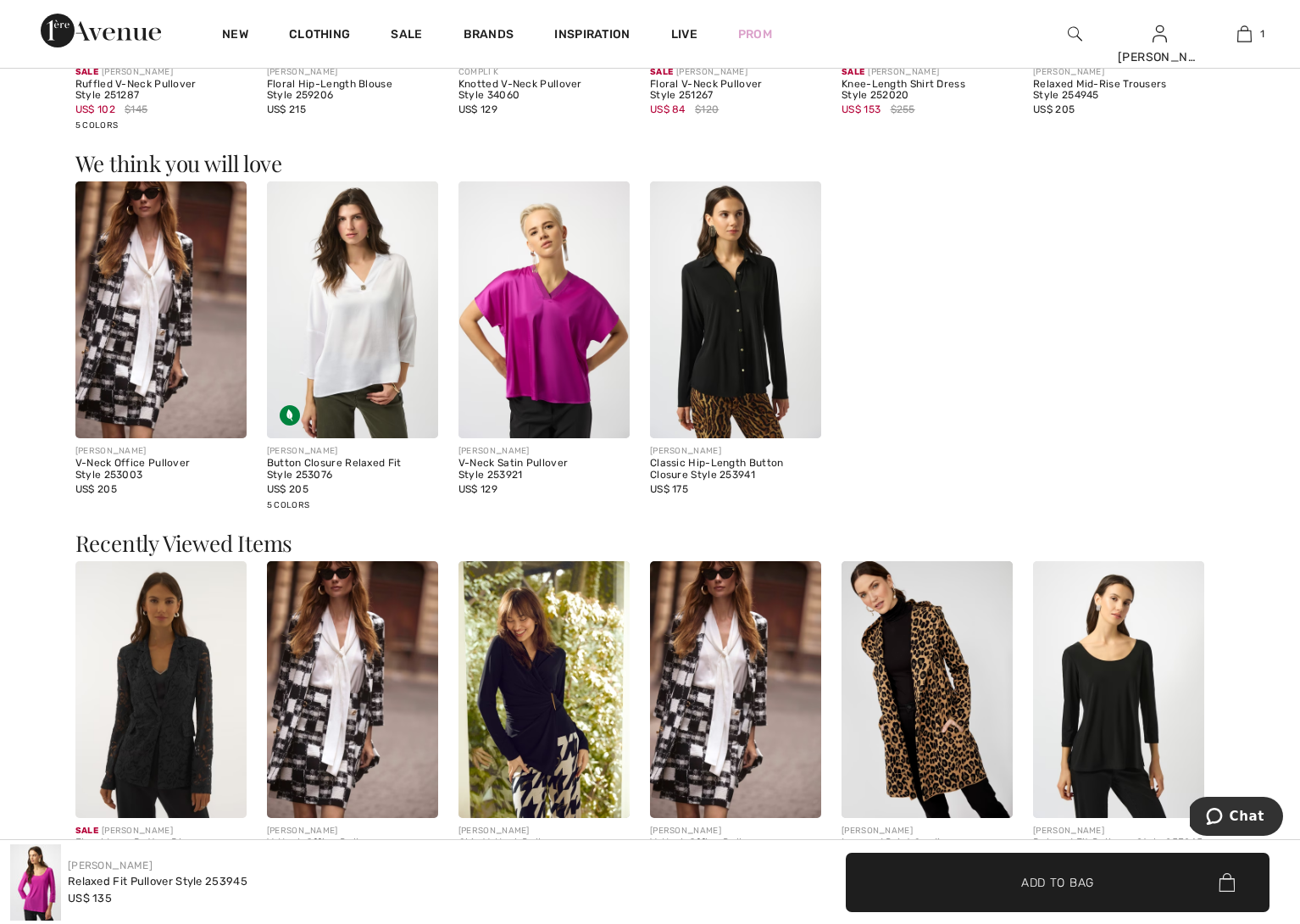
scroll to position [1346, 0]
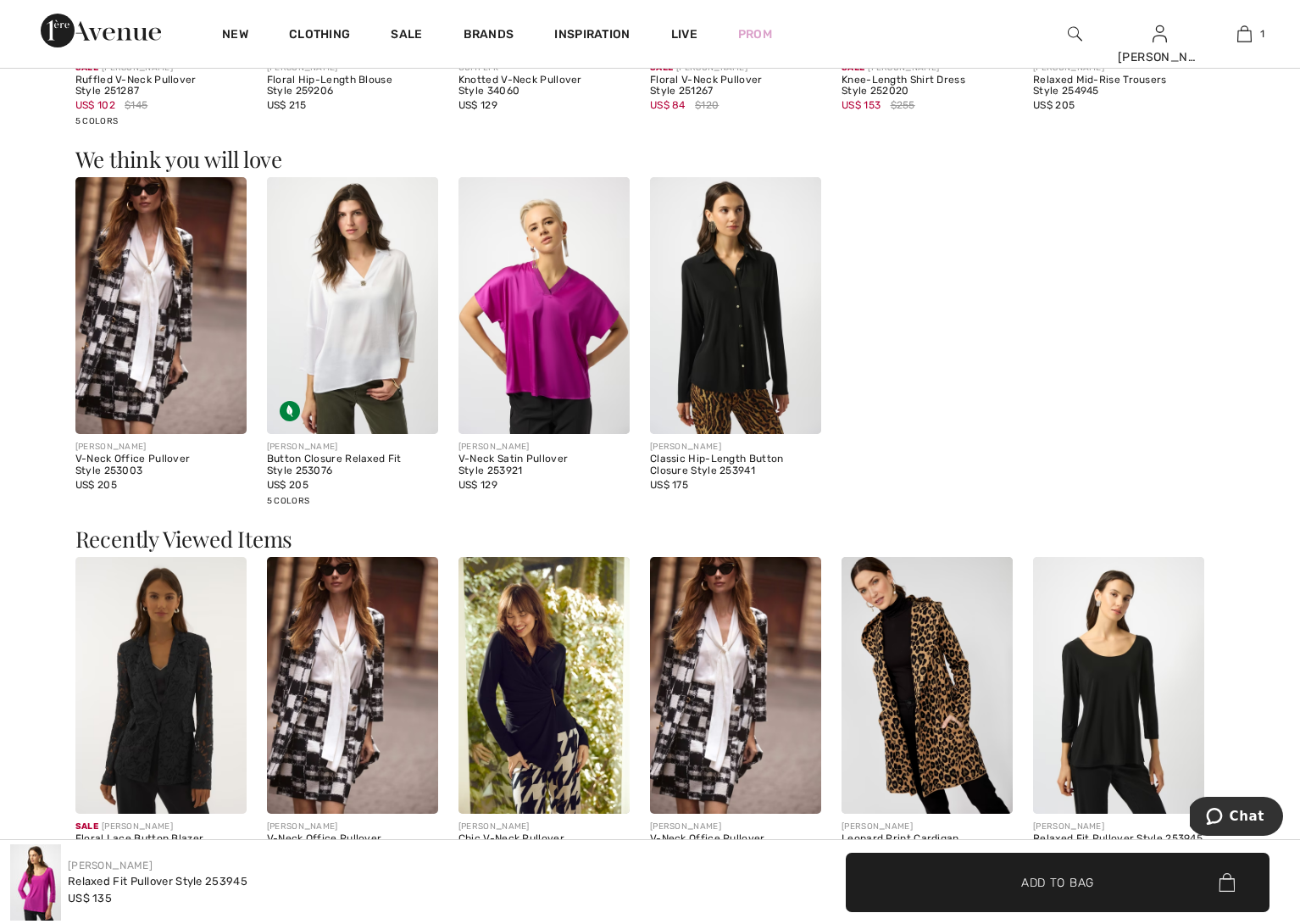
click at [942, 761] on img at bounding box center [927, 685] width 171 height 257
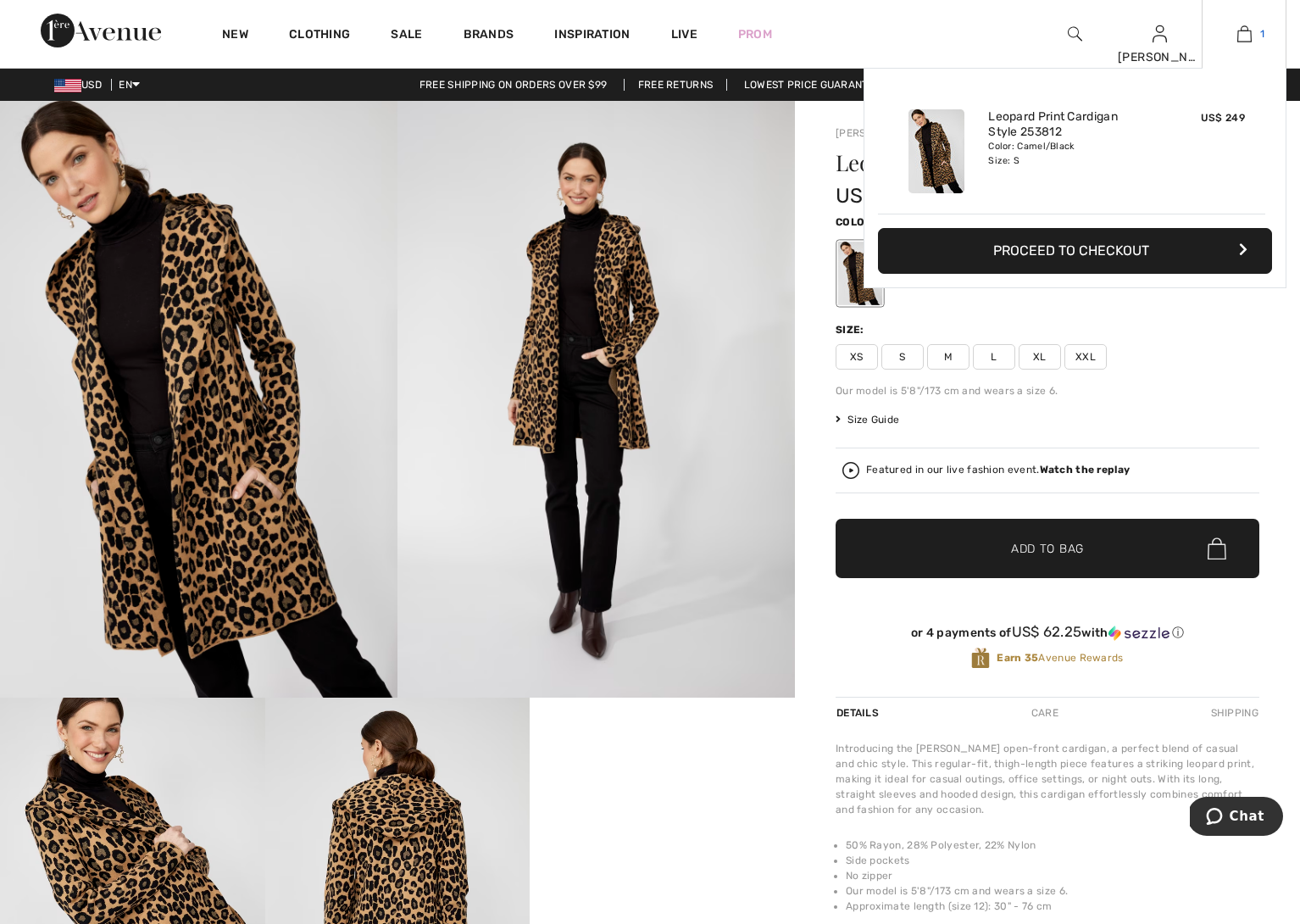
click at [1240, 38] on img at bounding box center [1244, 33] width 14 height 20
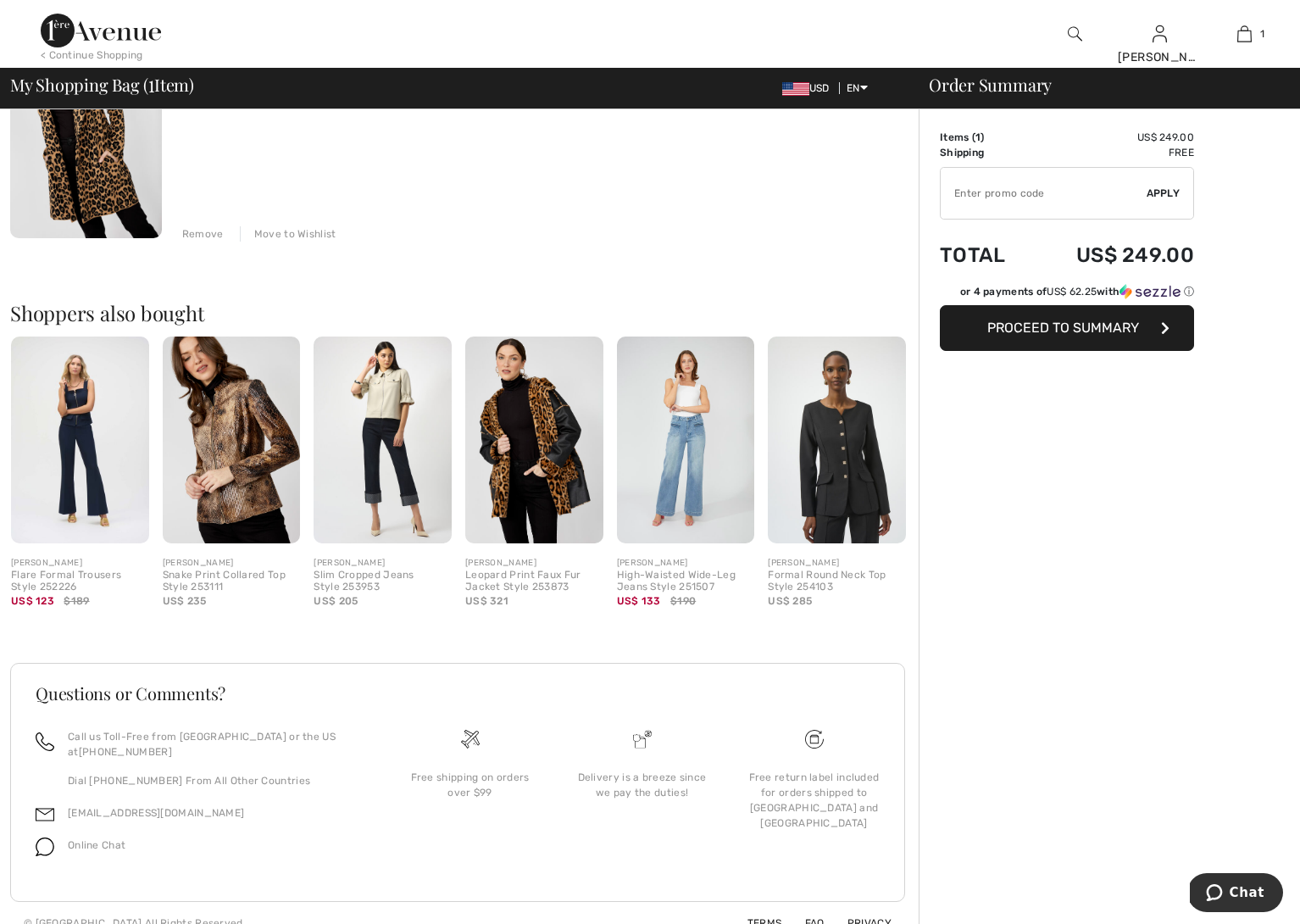
scroll to position [256, 0]
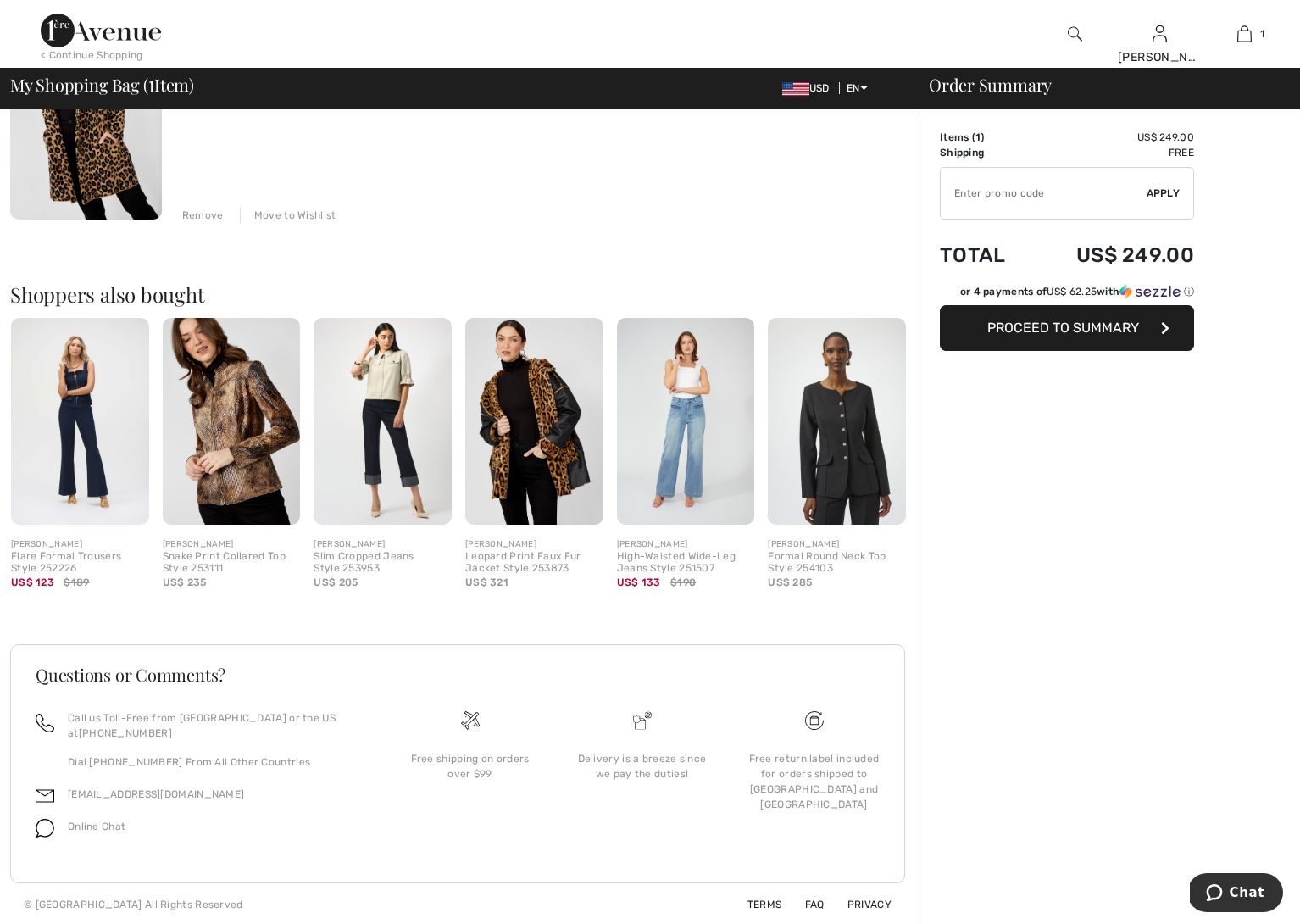
click at [820, 545] on div "[PERSON_NAME]" at bounding box center [837, 544] width 139 height 13
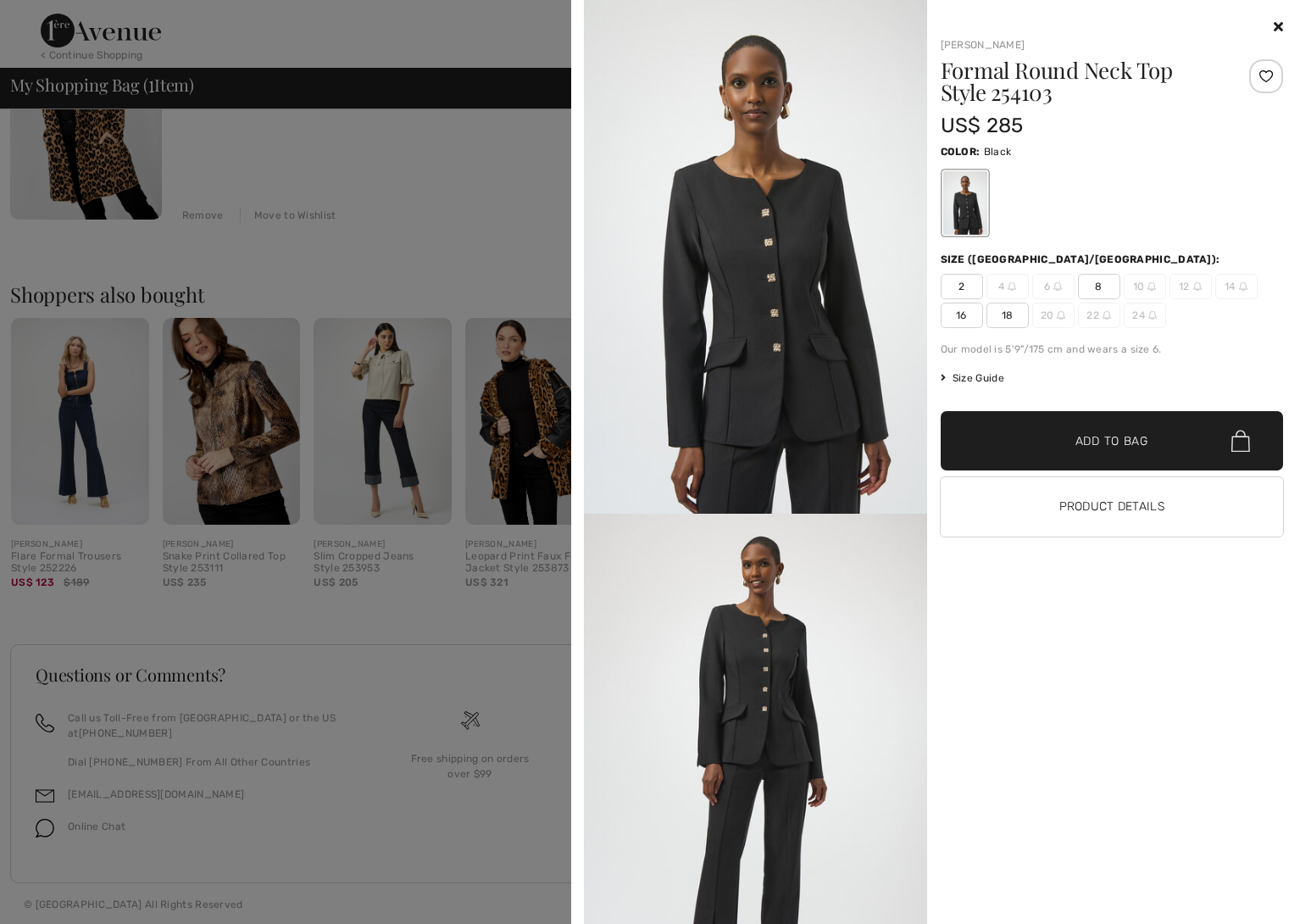
click at [1280, 25] on icon at bounding box center [1278, 25] width 10 height 13
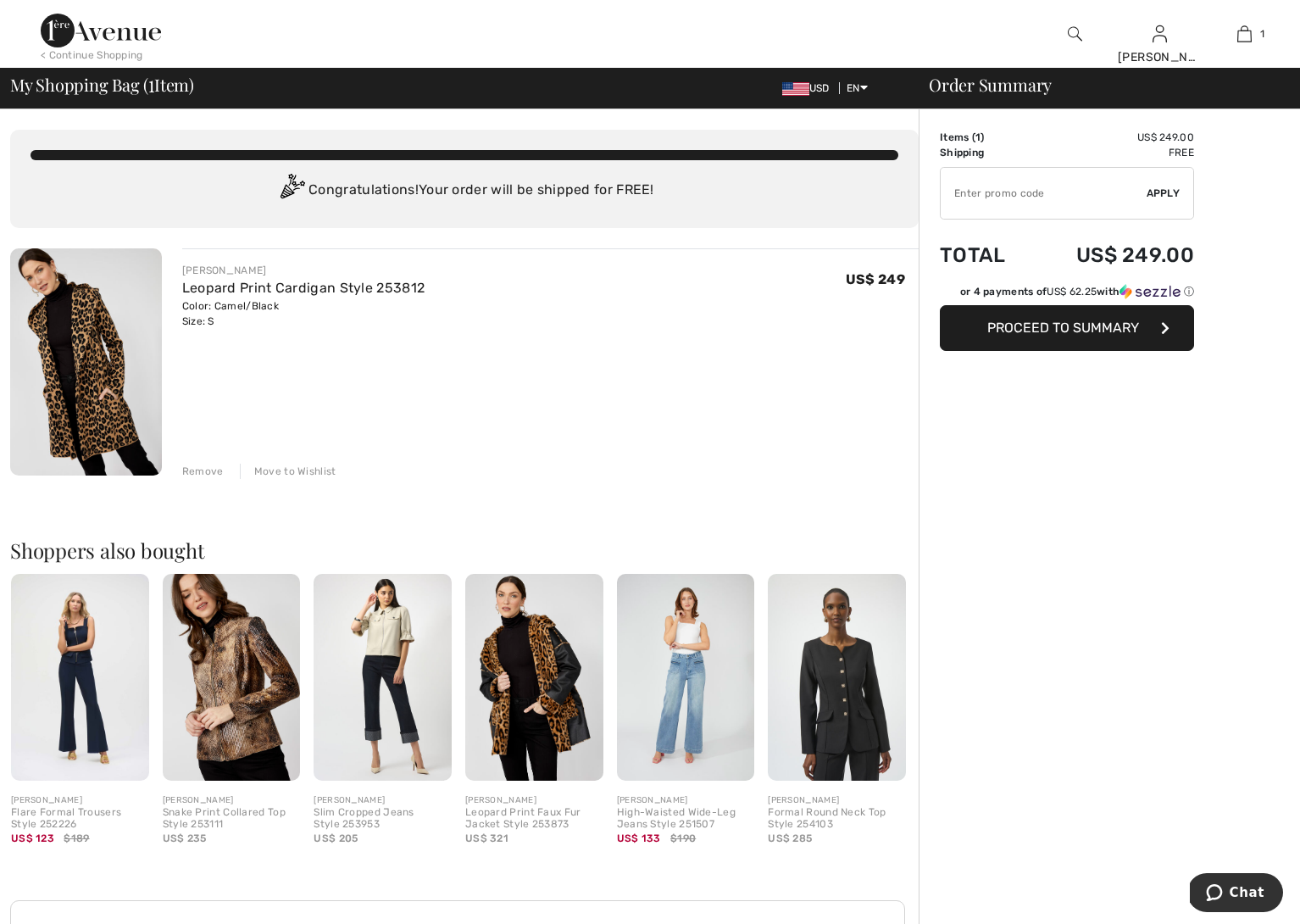
scroll to position [0, 0]
click at [1006, 340] on button "Proceed to Summary" at bounding box center [1067, 328] width 254 height 46
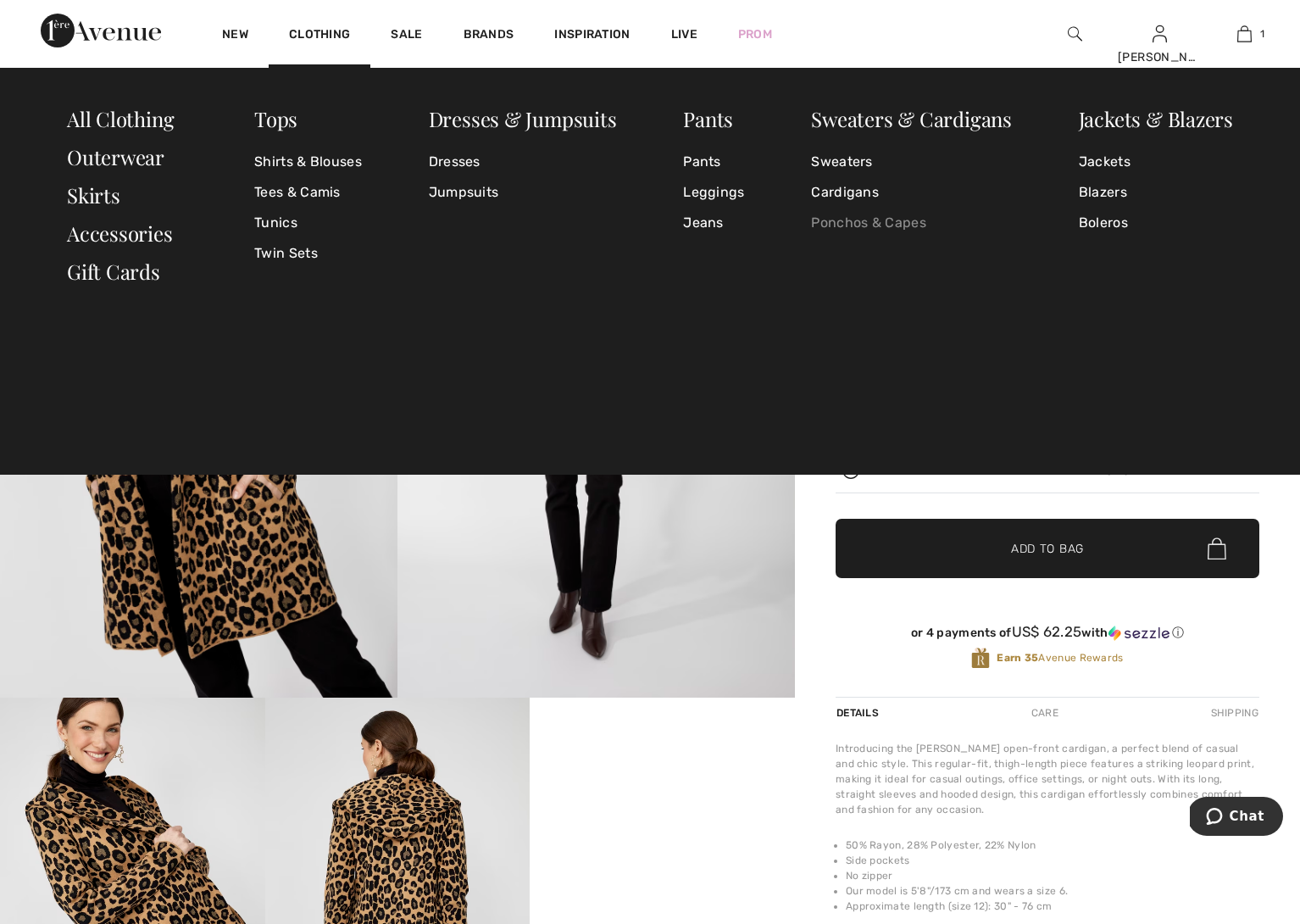
click at [845, 223] on link "Ponchos & Capes" at bounding box center [911, 223] width 201 height 31
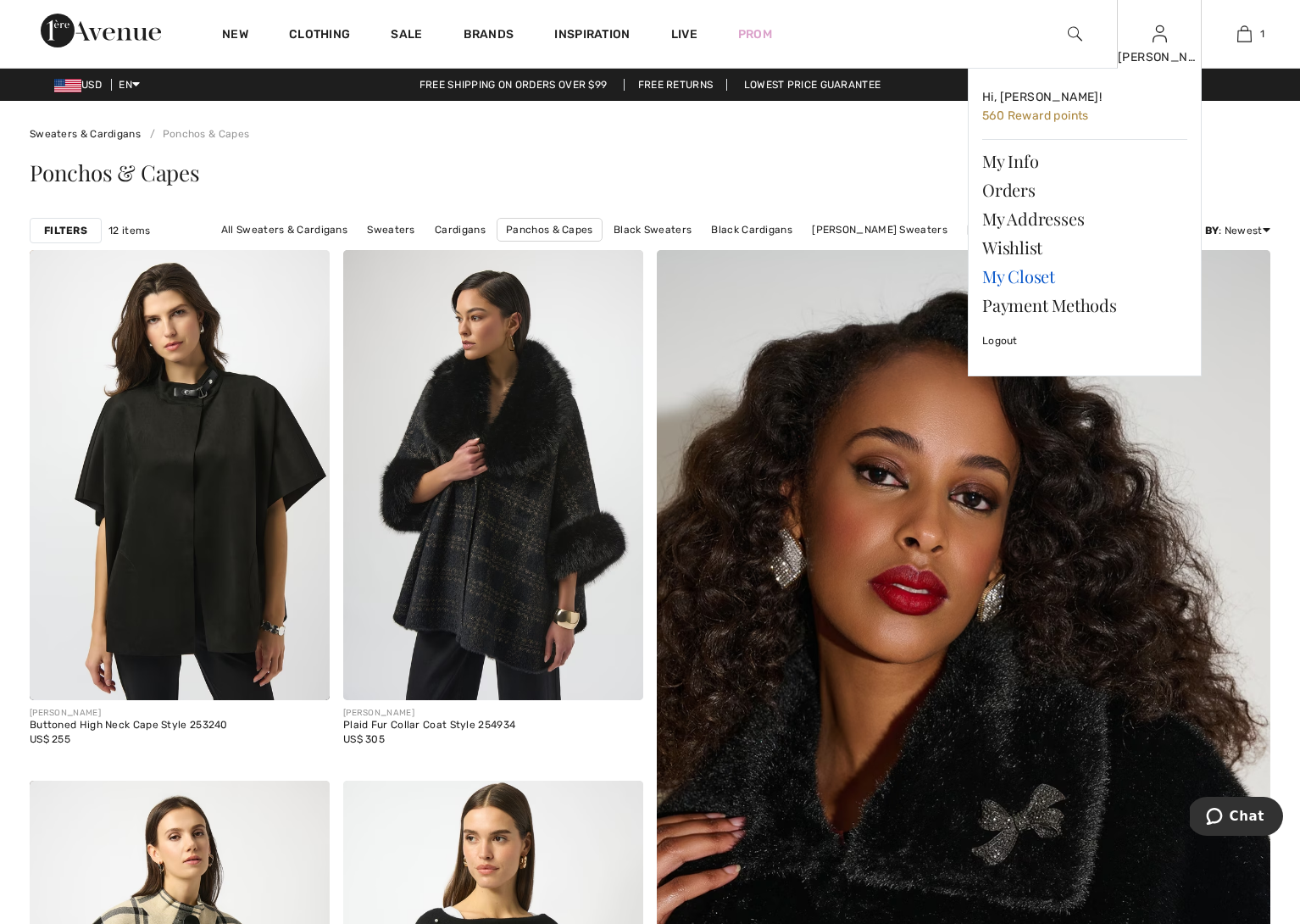
click at [1042, 273] on link "My Closet" at bounding box center [1084, 276] width 205 height 29
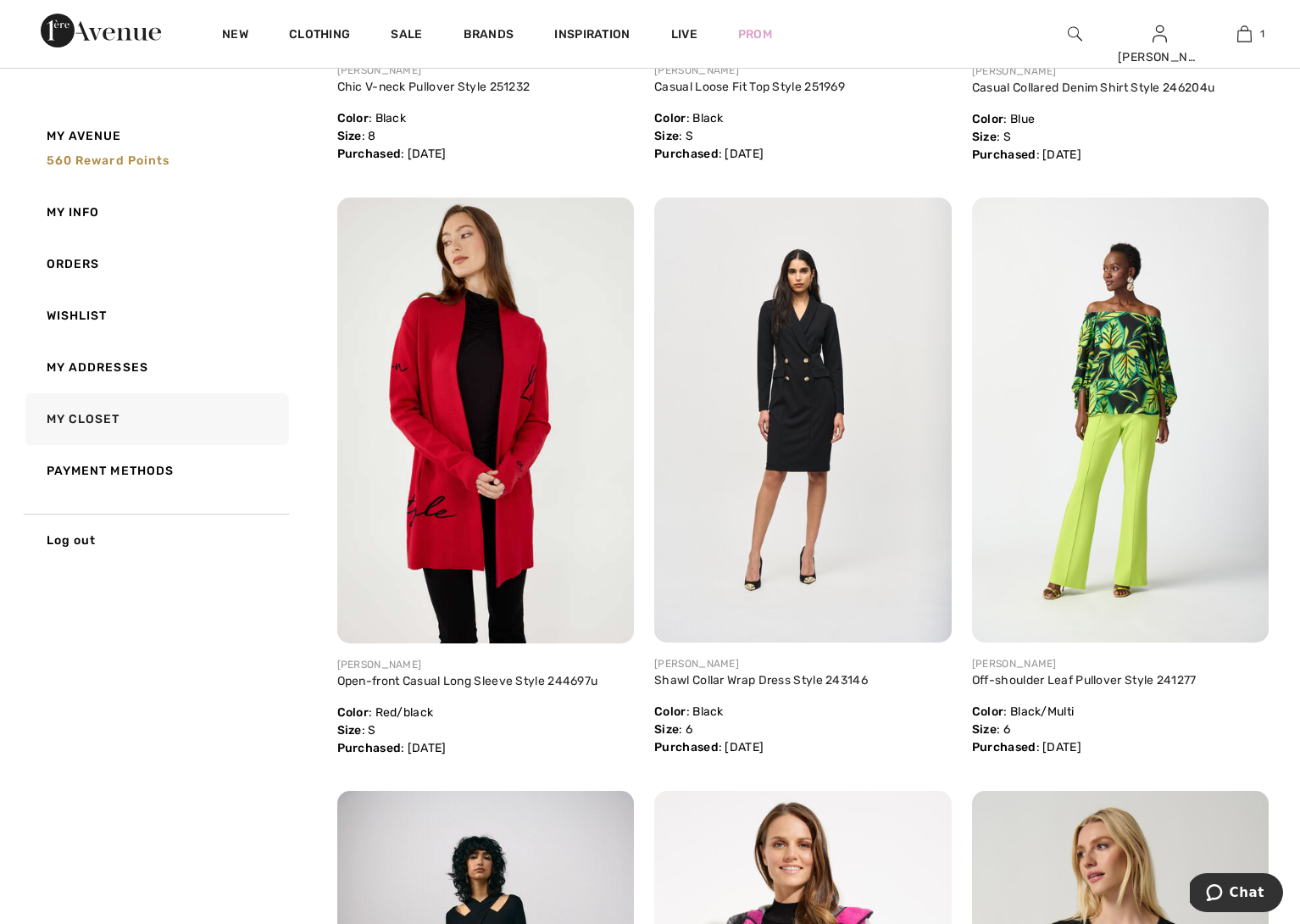
scroll to position [700, 0]
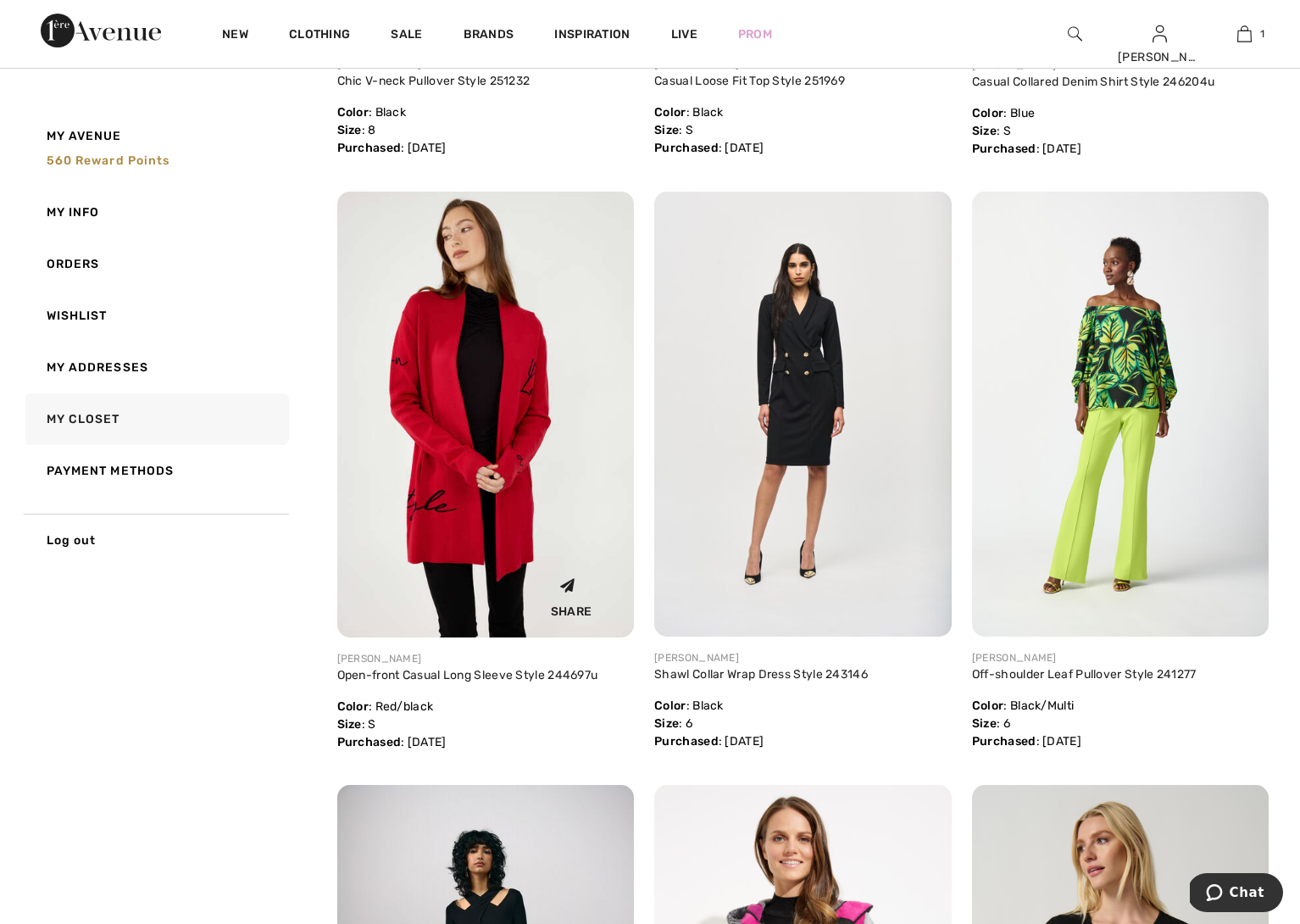
click at [447, 451] on img at bounding box center [486, 414] width 297 height 445
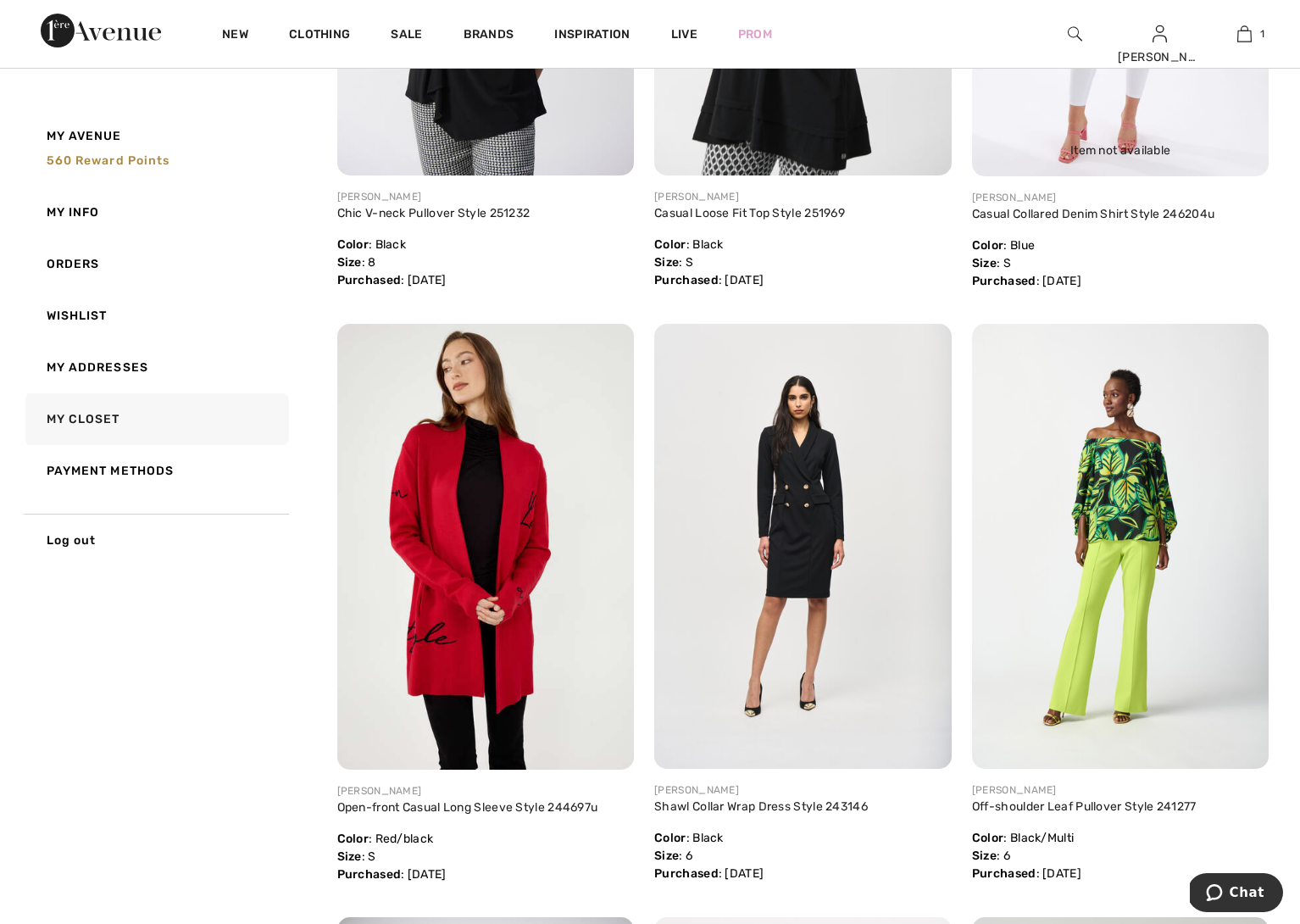
scroll to position [630, 0]
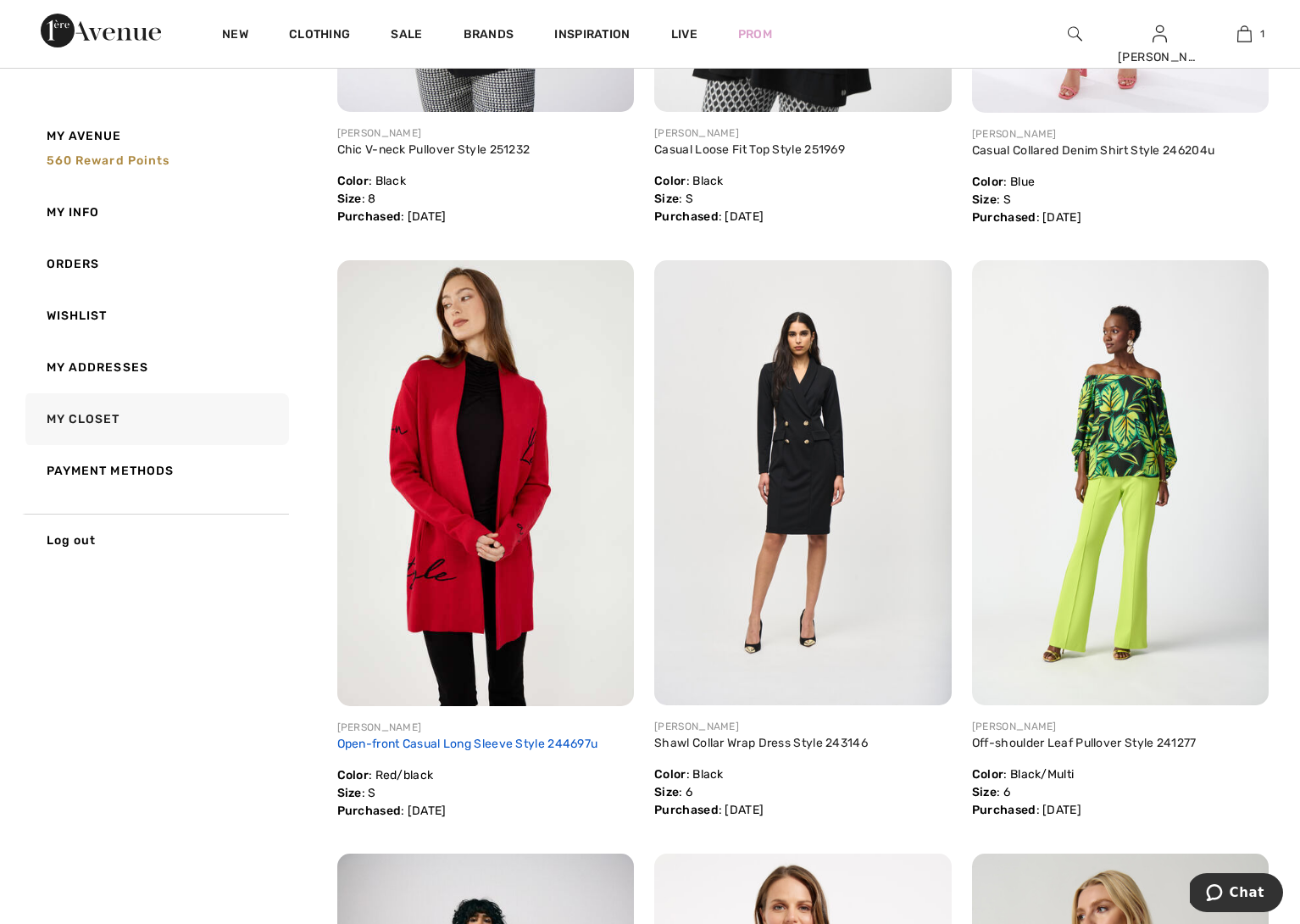
click at [388, 741] on link "Open-front Casual Long Sleeve Style 244697u" at bounding box center [468, 743] width 261 height 14
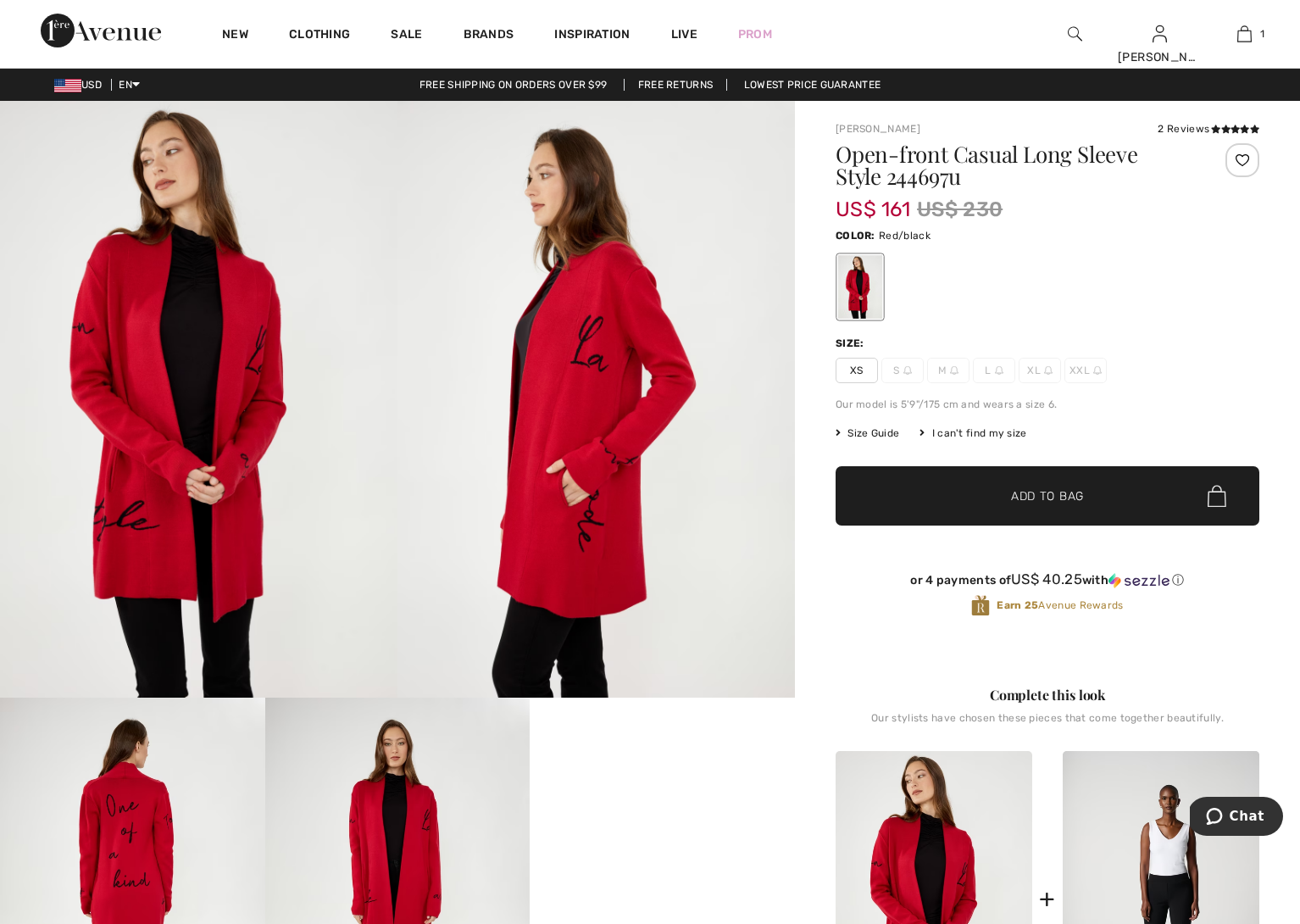
click at [870, 433] on span "Size Guide" at bounding box center [867, 432] width 64 height 15
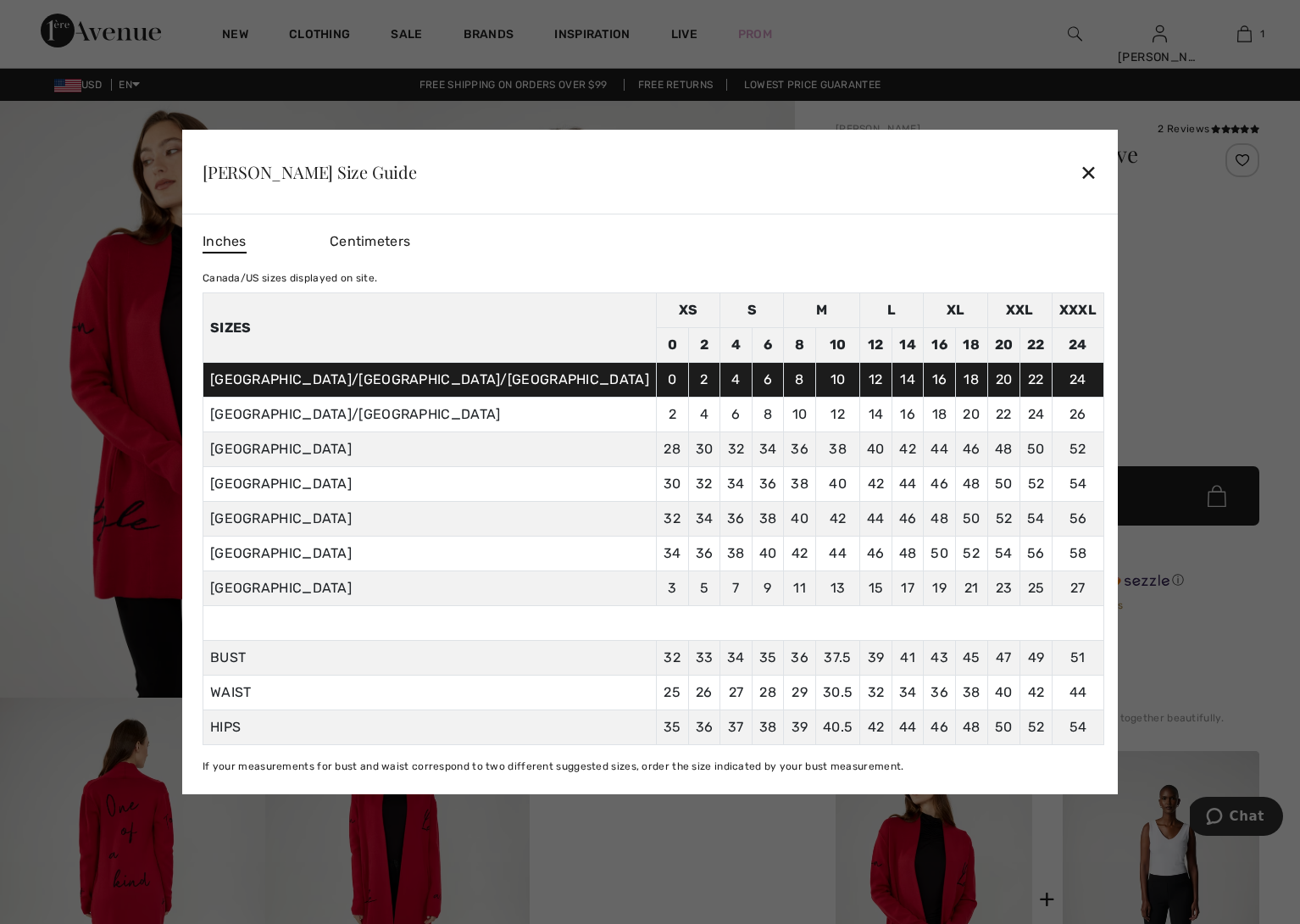
click at [1080, 166] on div "✕" at bounding box center [1089, 172] width 18 height 36
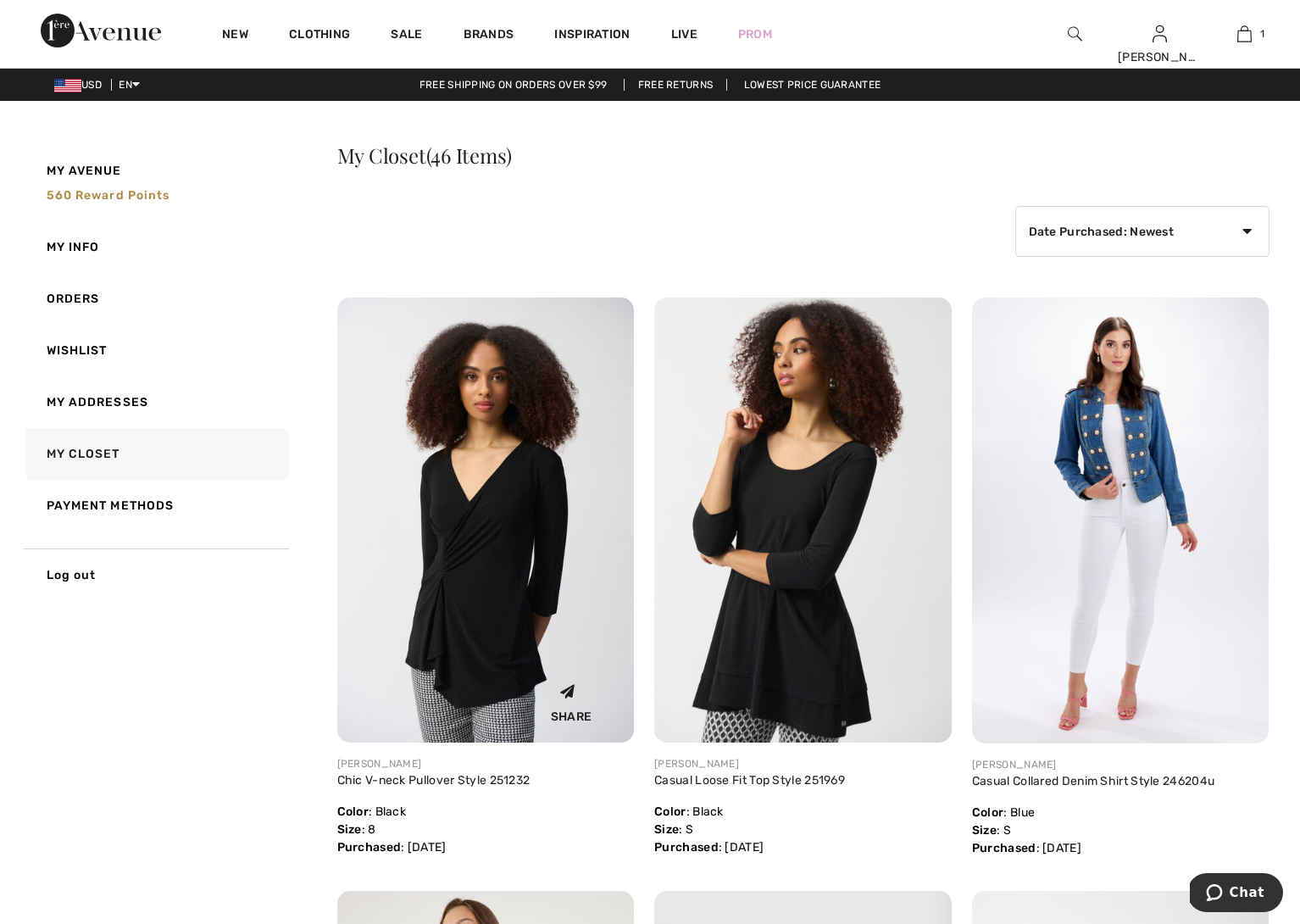
click at [498, 611] on img at bounding box center [486, 520] width 297 height 445
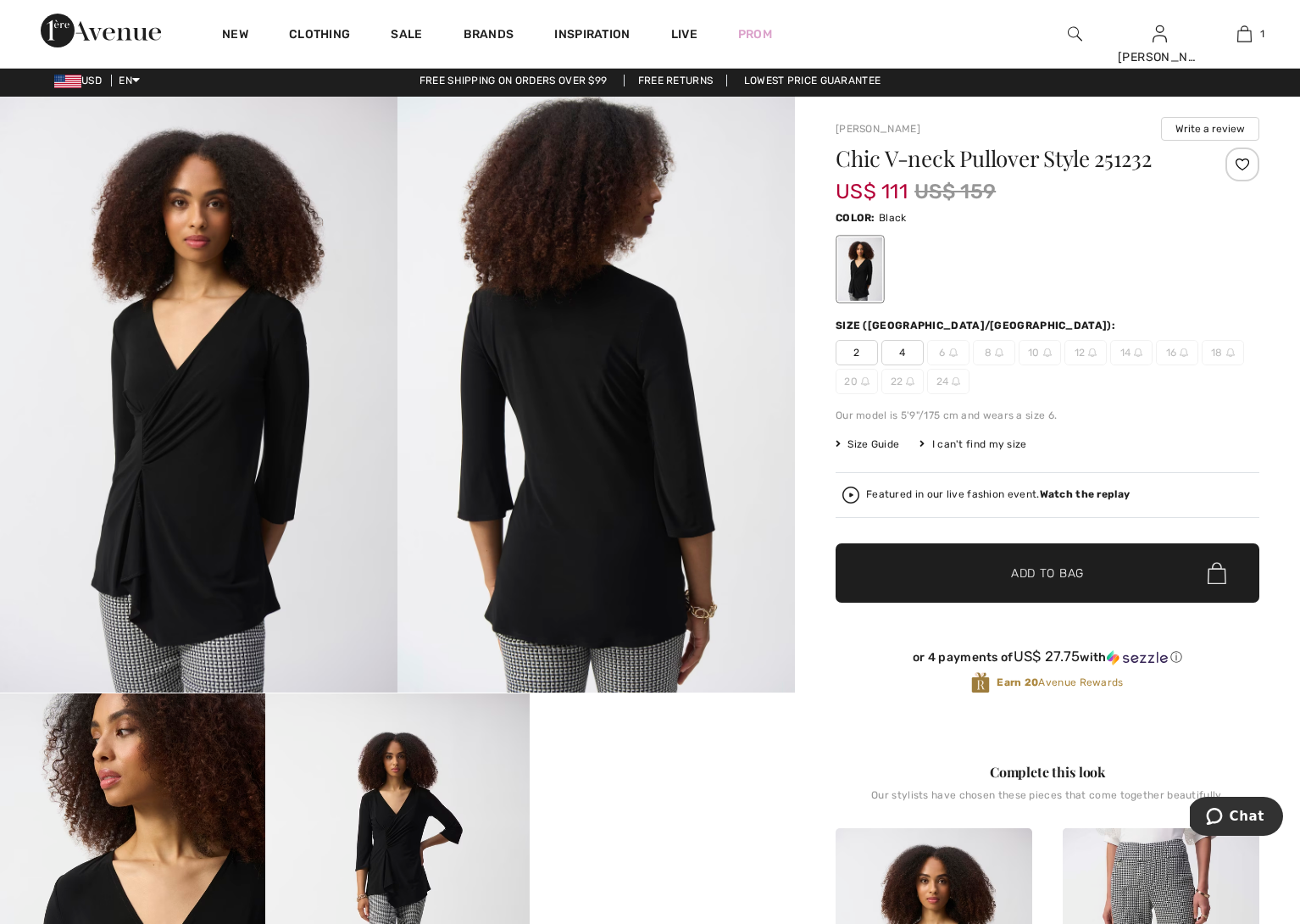
scroll to position [1, 0]
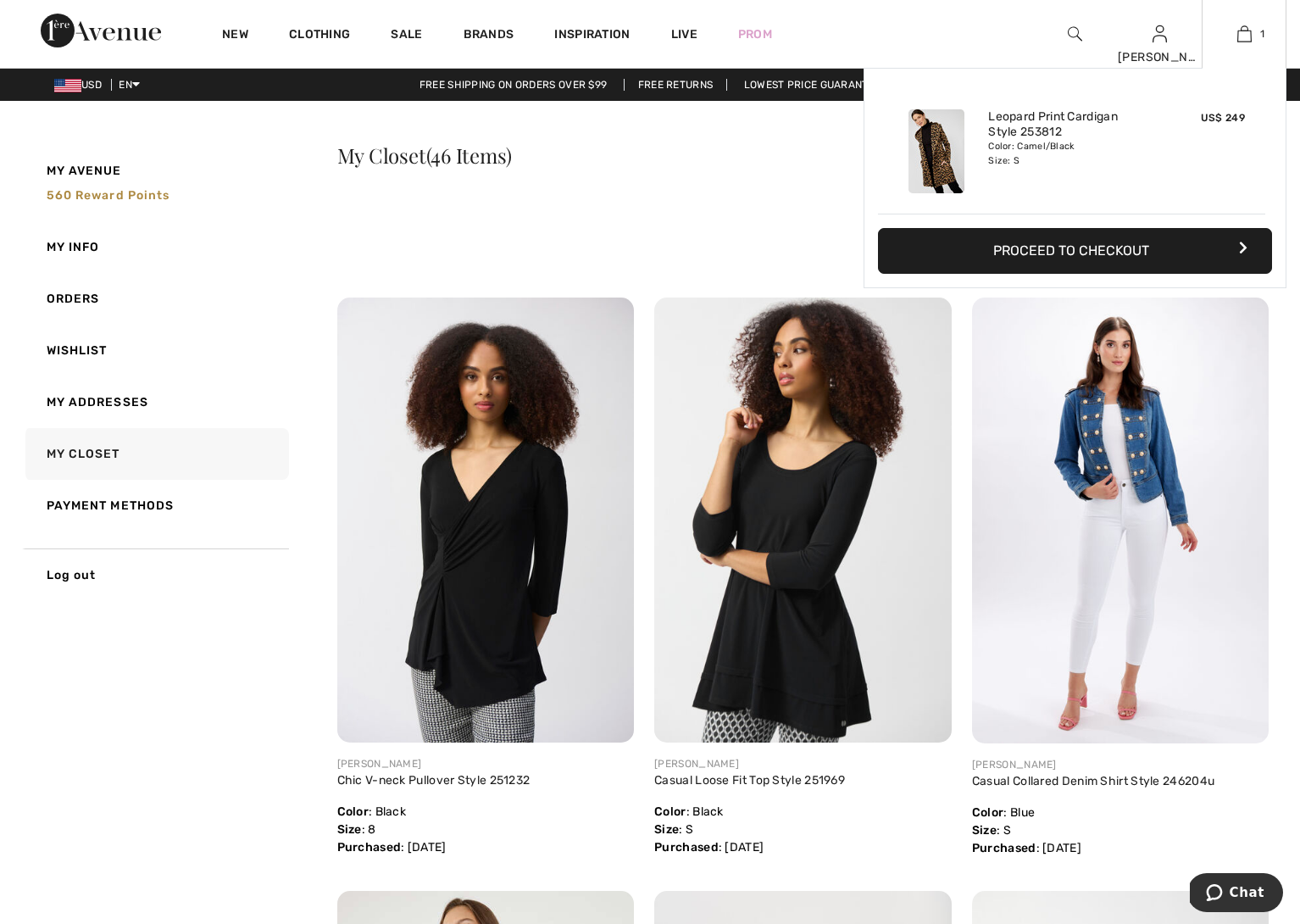
click at [1136, 246] on button "Proceed to Checkout" at bounding box center [1075, 251] width 394 height 46
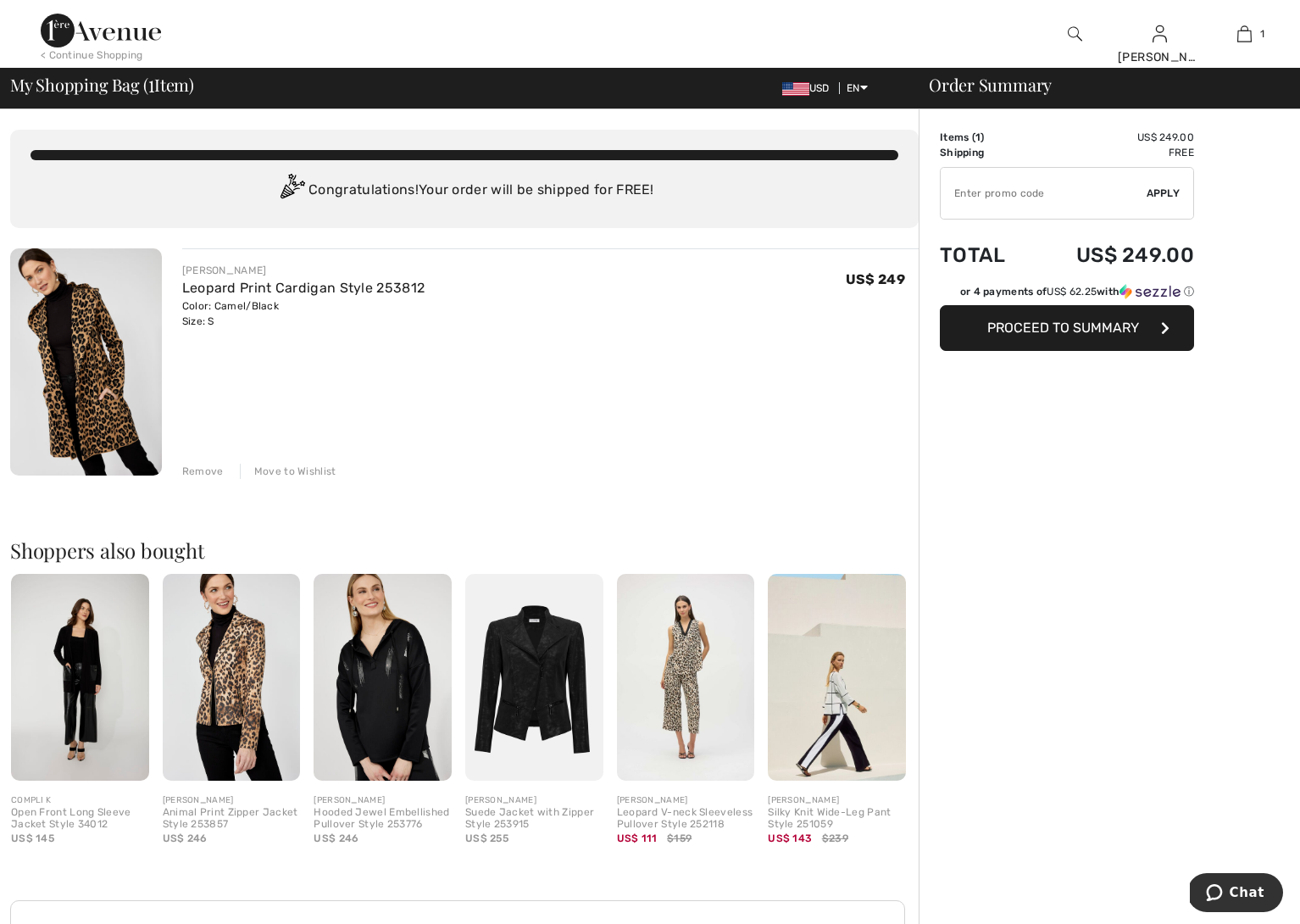
click at [1102, 331] on span "Proceed to Summary" at bounding box center [1062, 327] width 152 height 16
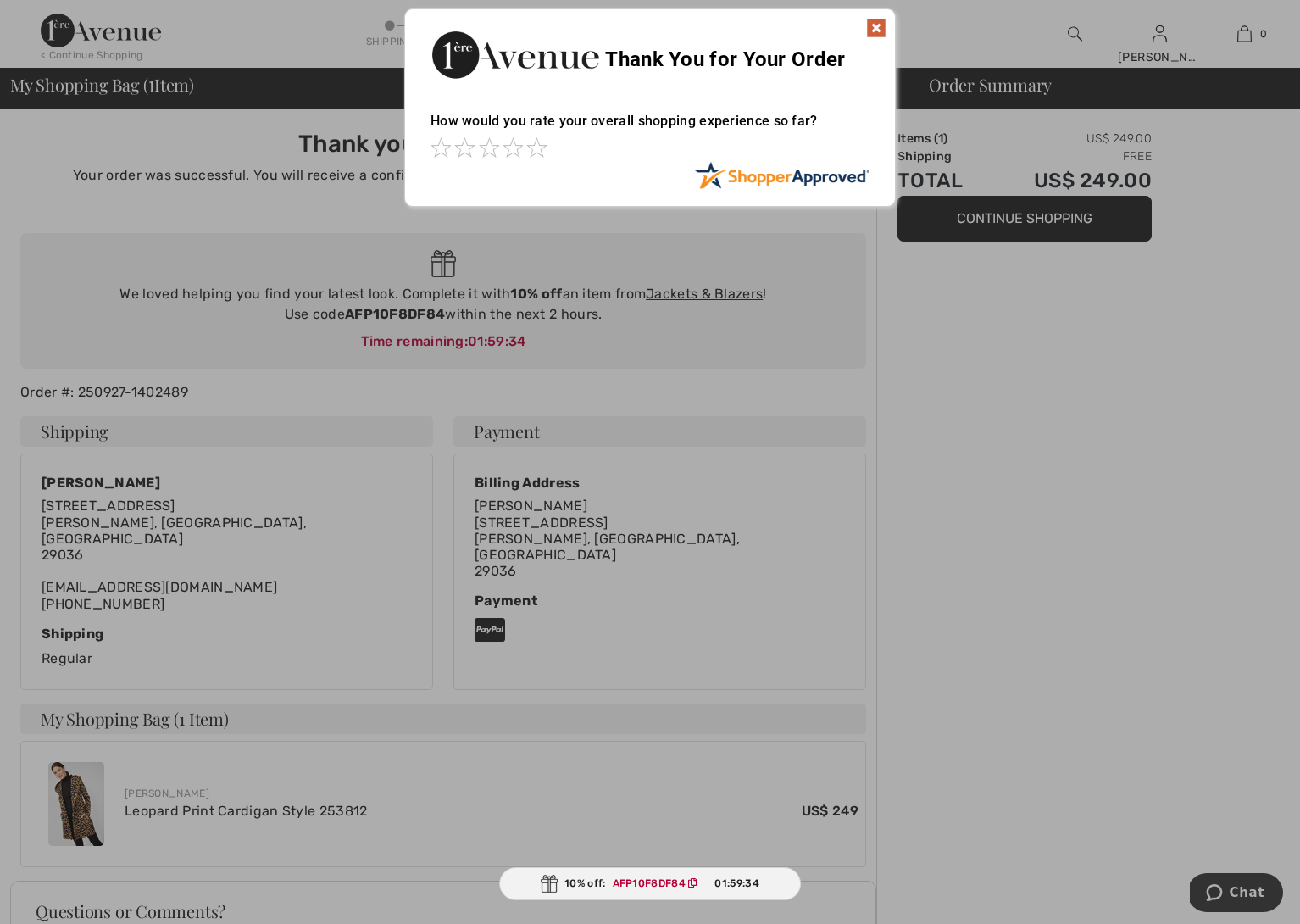
click at [880, 31] on img at bounding box center [876, 27] width 20 height 20
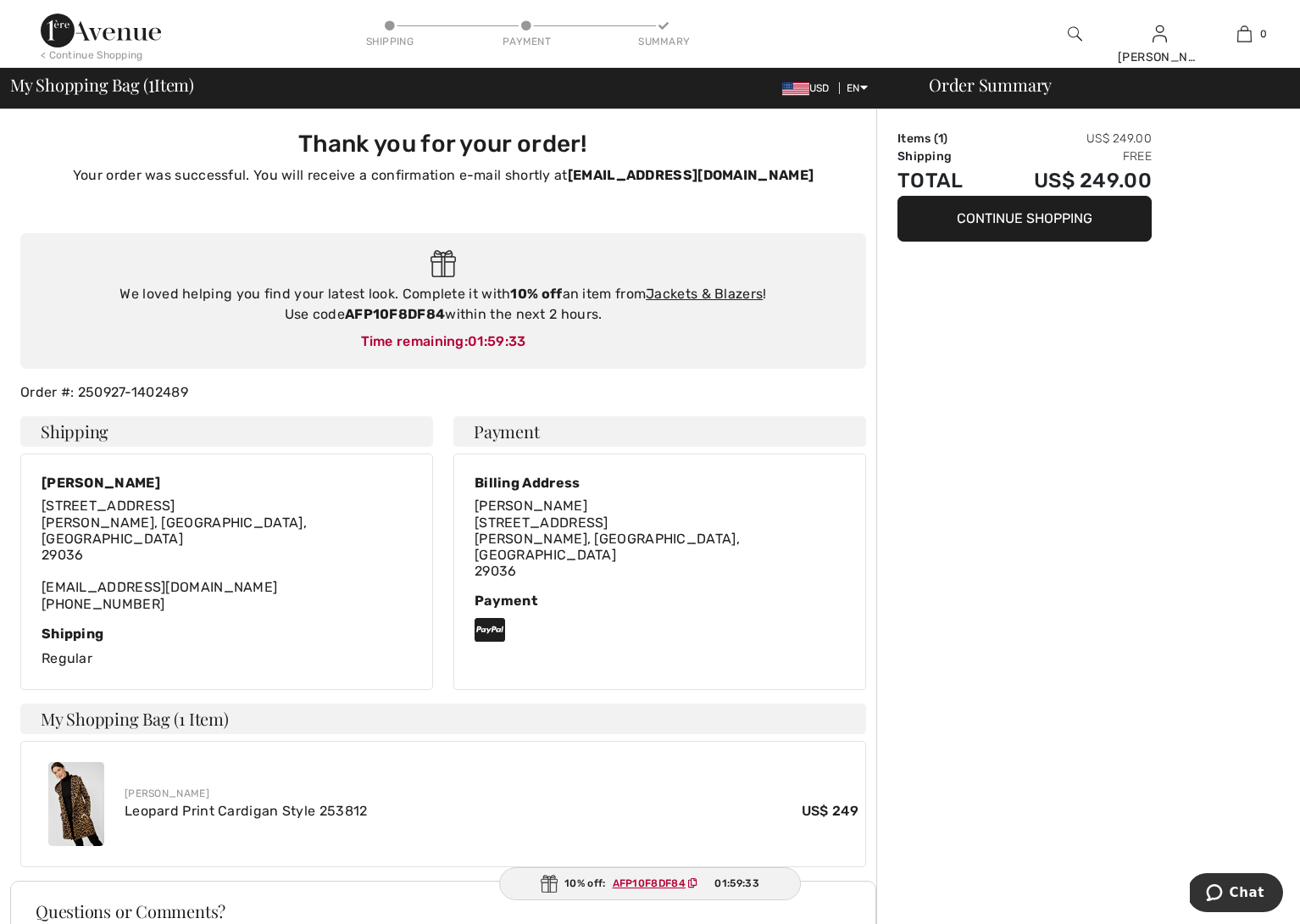
click at [1012, 217] on button "Continue Shopping" at bounding box center [1025, 218] width 254 height 46
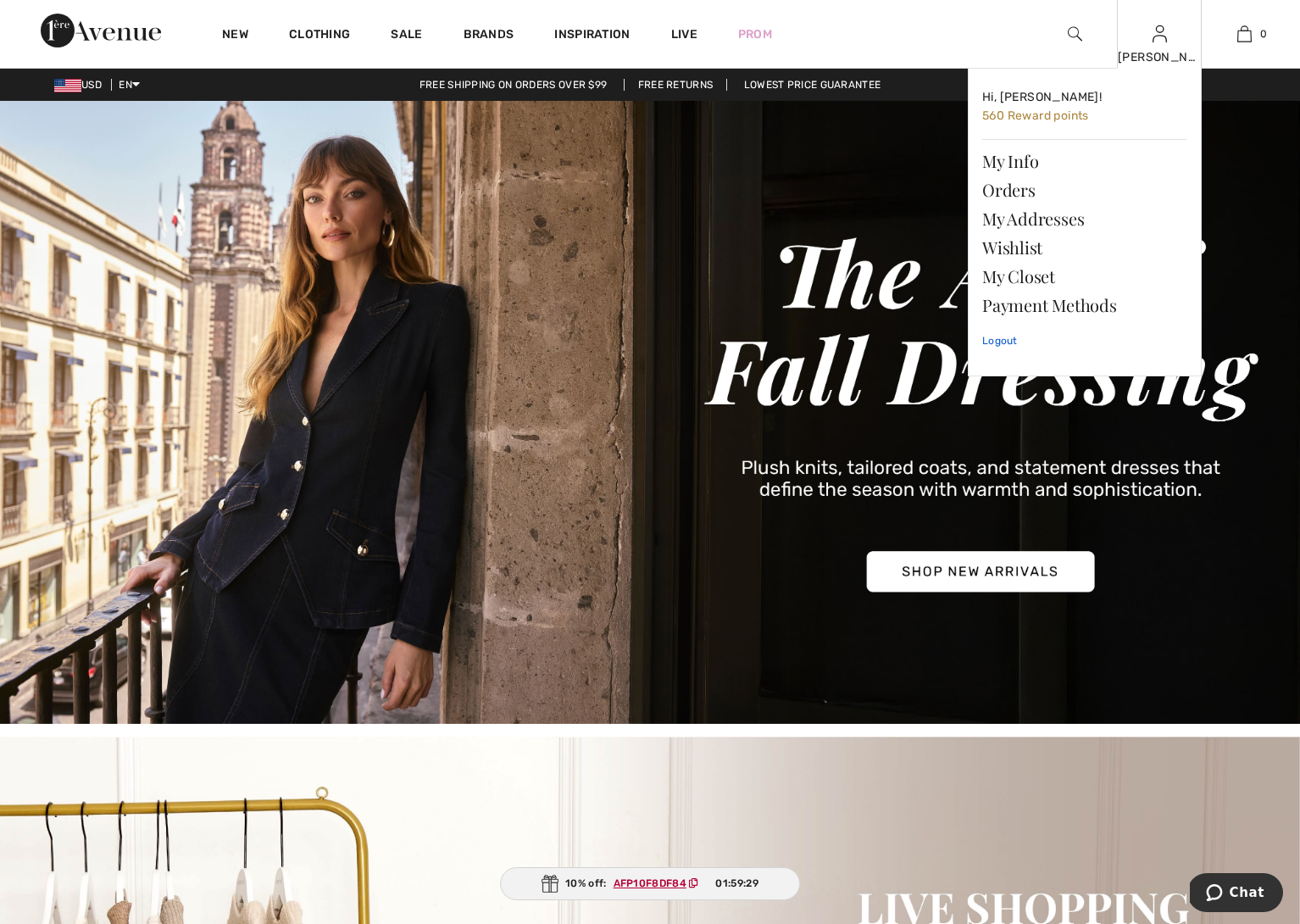
click at [1001, 339] on link "Logout" at bounding box center [1084, 340] width 205 height 42
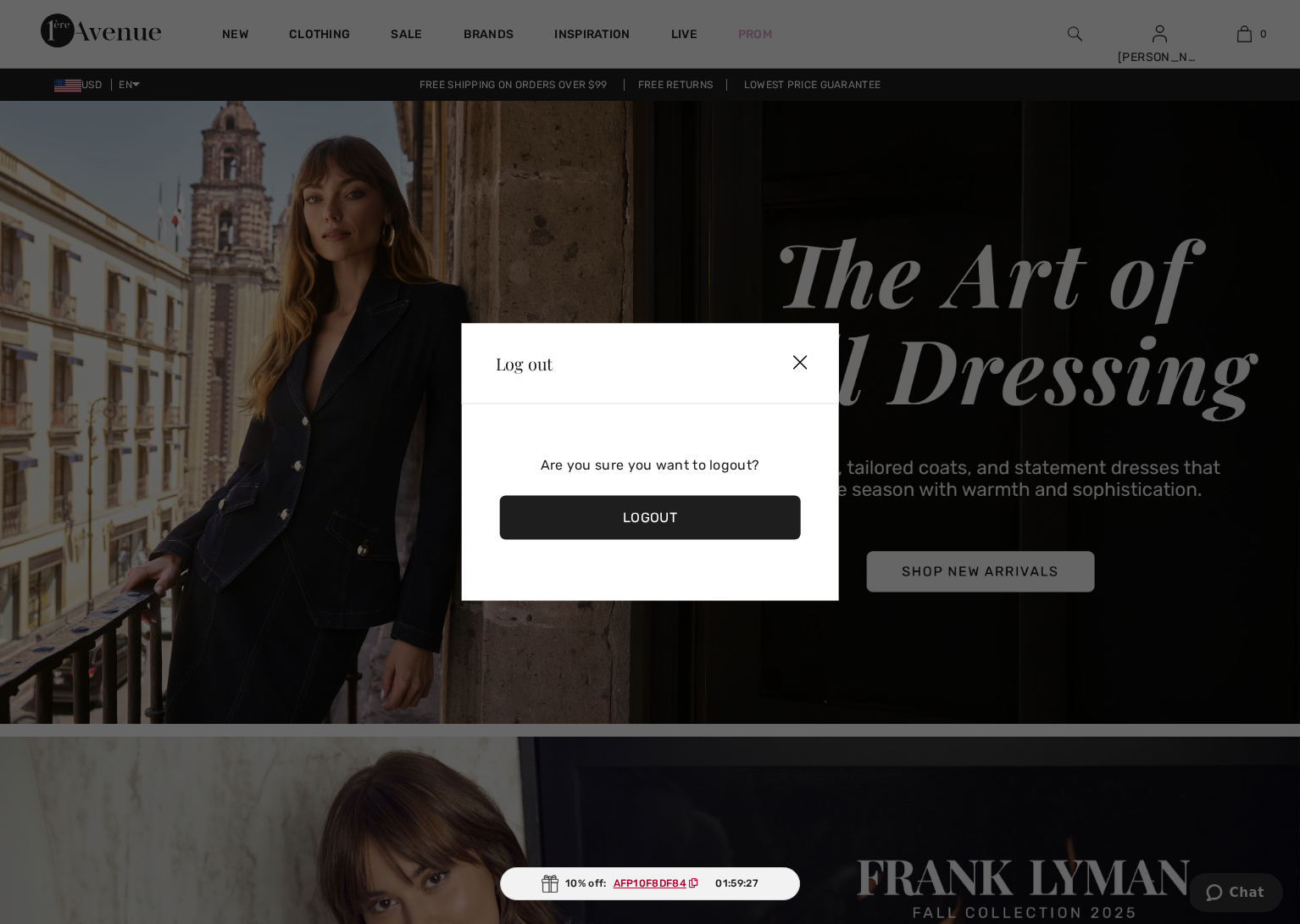
click at [669, 516] on div "Logout" at bounding box center [650, 518] width 301 height 44
